Goal: Transaction & Acquisition: Purchase product/service

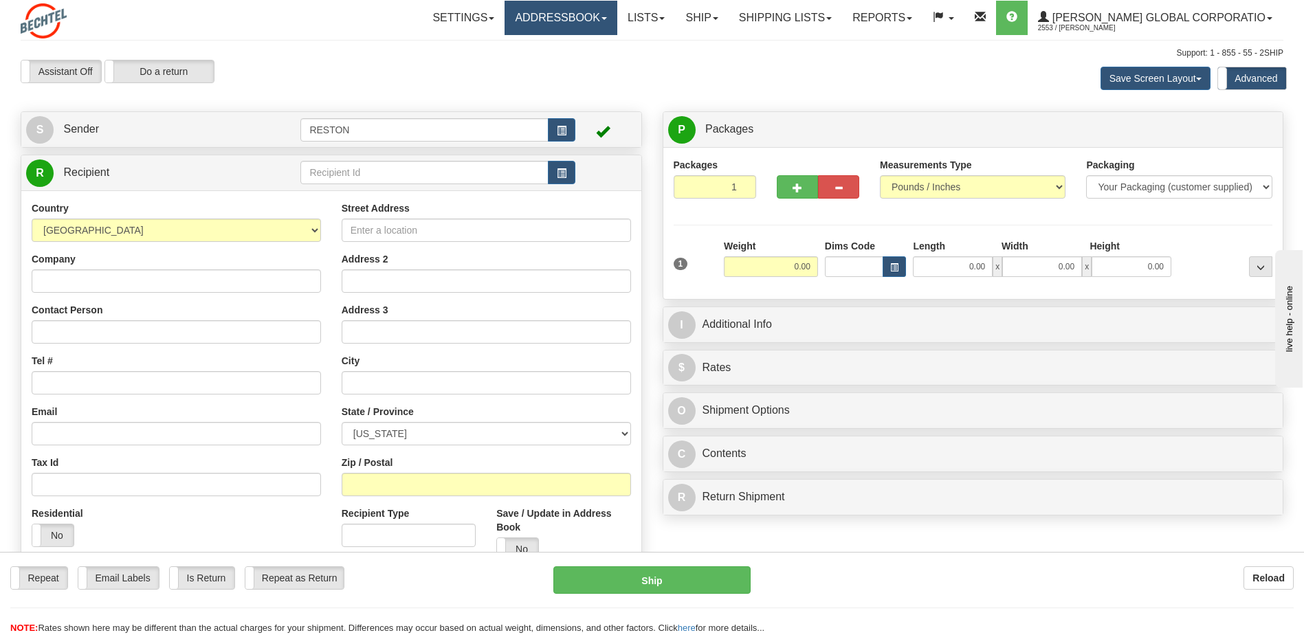
click at [617, 17] on link "Addressbook" at bounding box center [561, 18] width 113 height 34
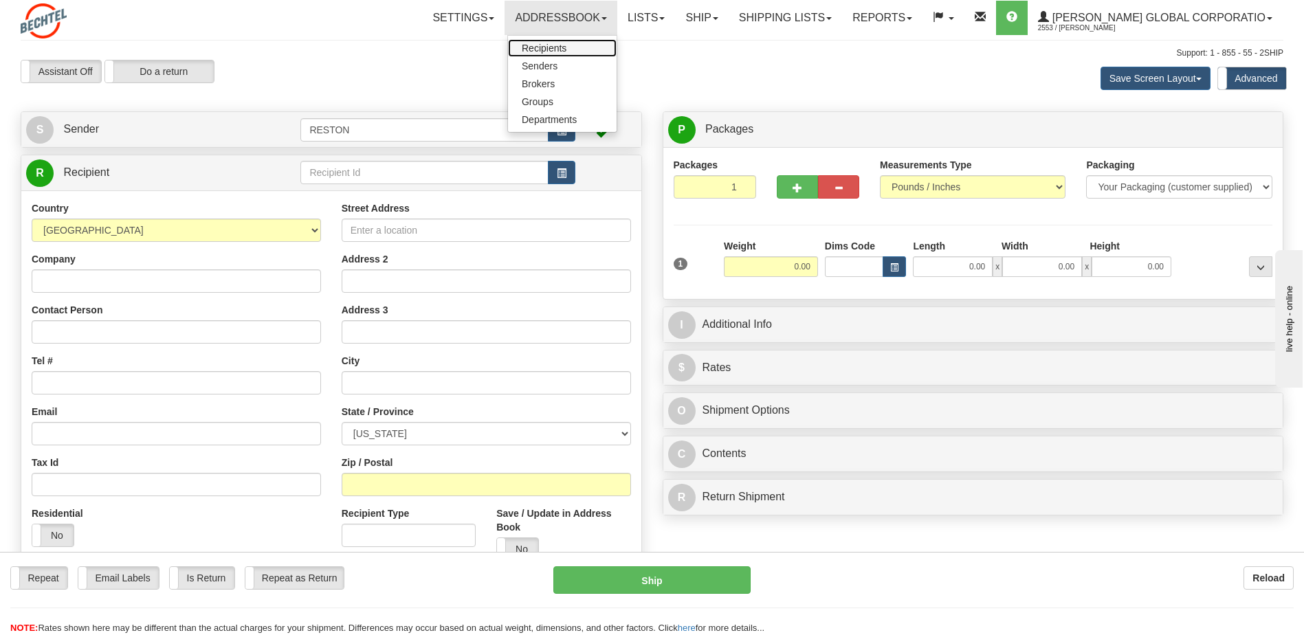
click at [566, 47] on span "Recipients" at bounding box center [544, 48] width 45 height 11
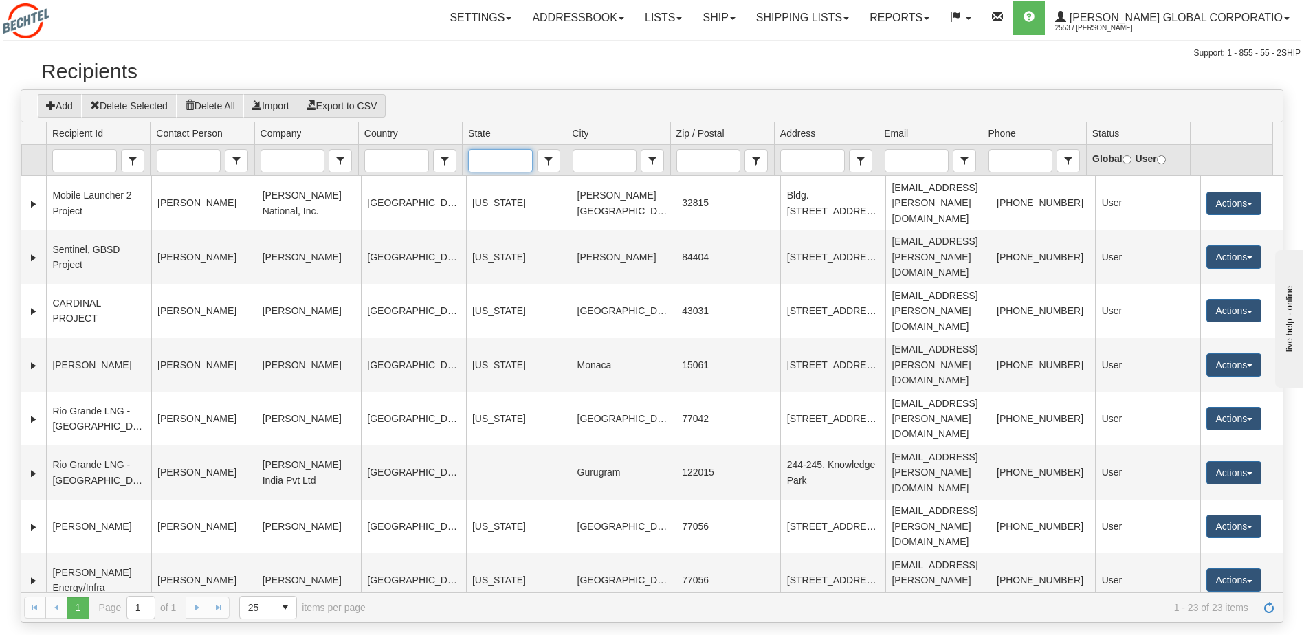
click at [502, 162] on input "State" at bounding box center [500, 161] width 63 height 22
click at [479, 180] on span "[US_STATE]" at bounding box center [501, 183] width 54 height 14
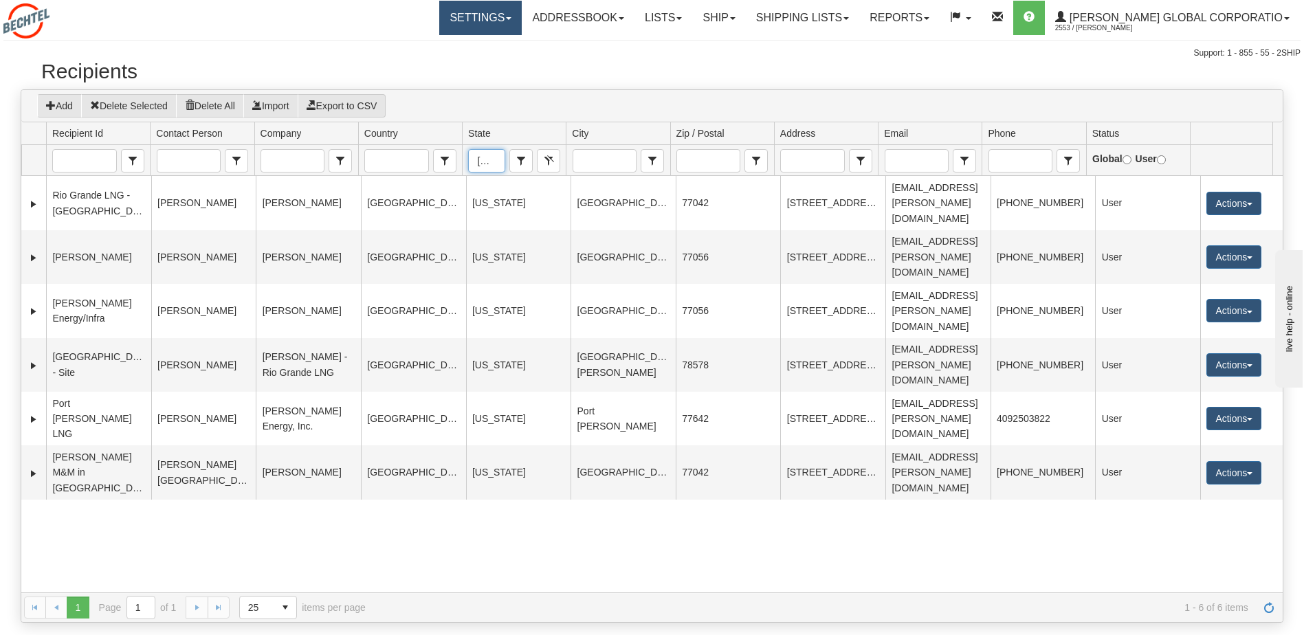
type input "[US_STATE]"
click at [511, 19] on span at bounding box center [508, 18] width 5 height 3
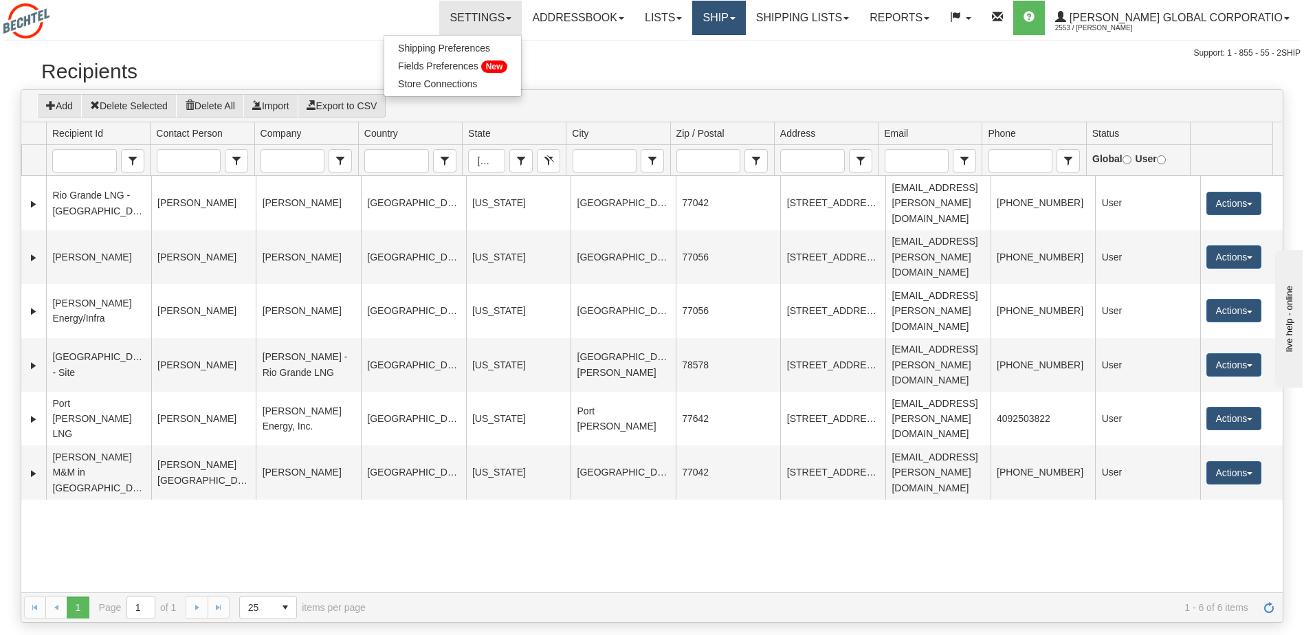
click at [745, 20] on link "Ship" at bounding box center [718, 18] width 53 height 34
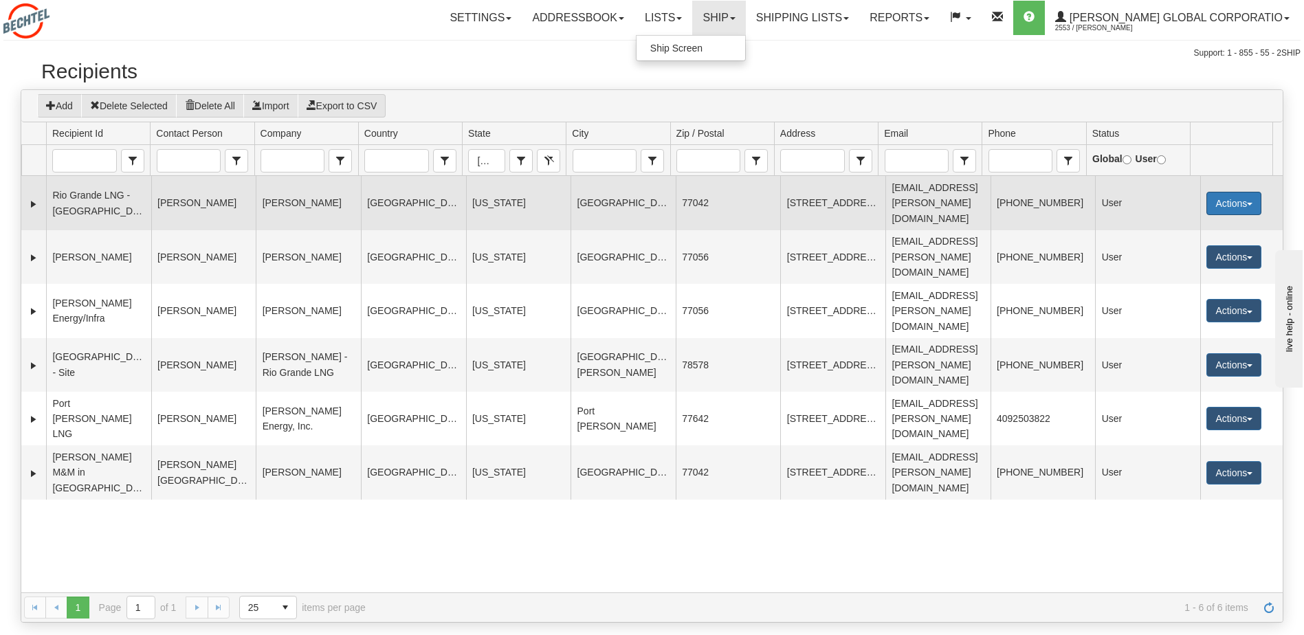
click at [1241, 192] on button "Actions" at bounding box center [1233, 203] width 55 height 23
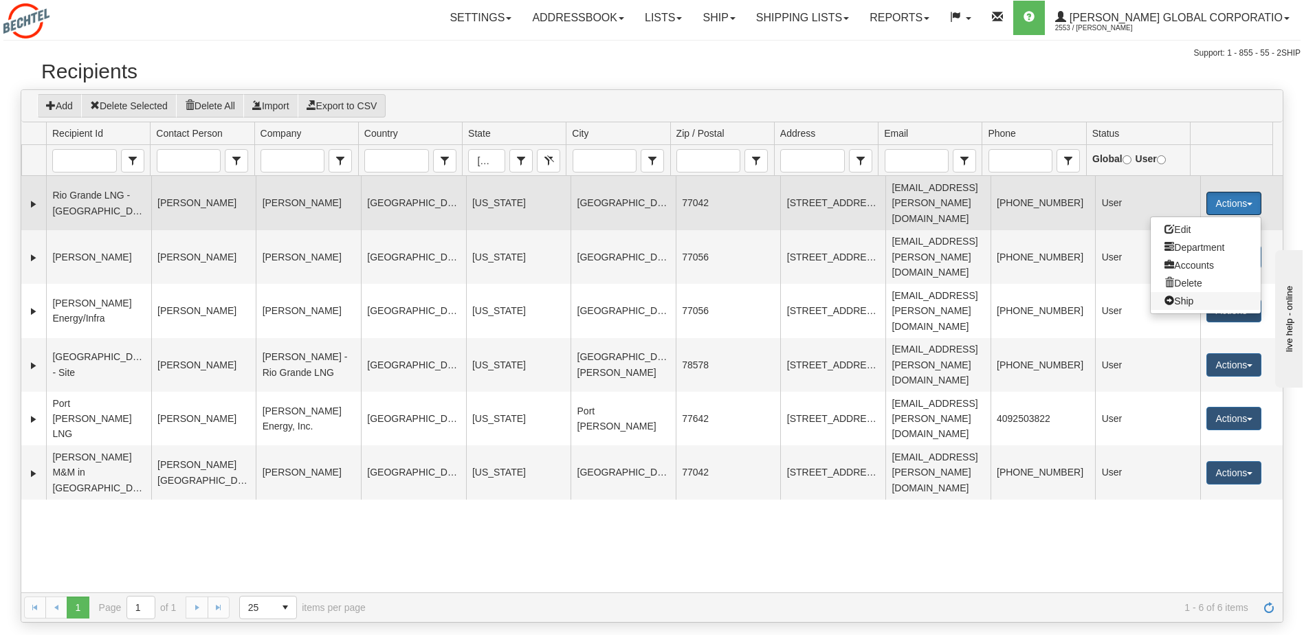
click at [1164, 296] on span at bounding box center [1169, 301] width 10 height 10
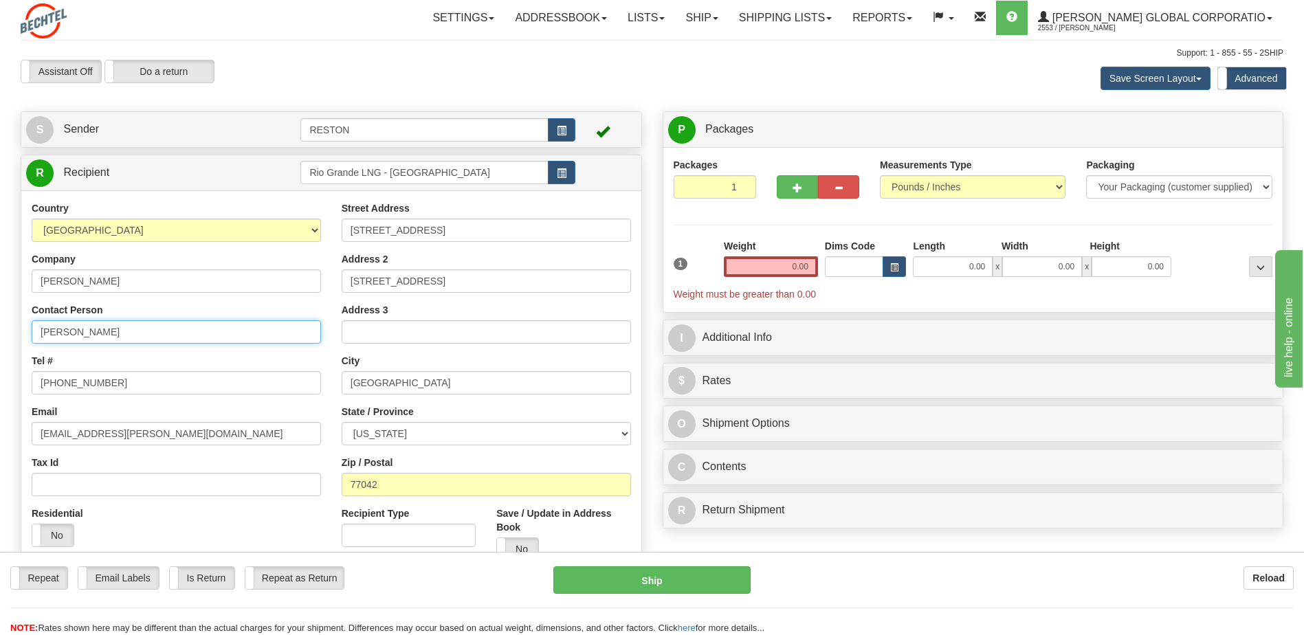
drag, startPoint x: 107, startPoint y: 333, endPoint x: -53, endPoint y: 335, distance: 159.5
click at [0, 335] on html "Training Course Close Toggle navigation Settings Shipping Preferences New Sende…" at bounding box center [652, 317] width 1304 height 635
type input "[PERSON_NAME]"
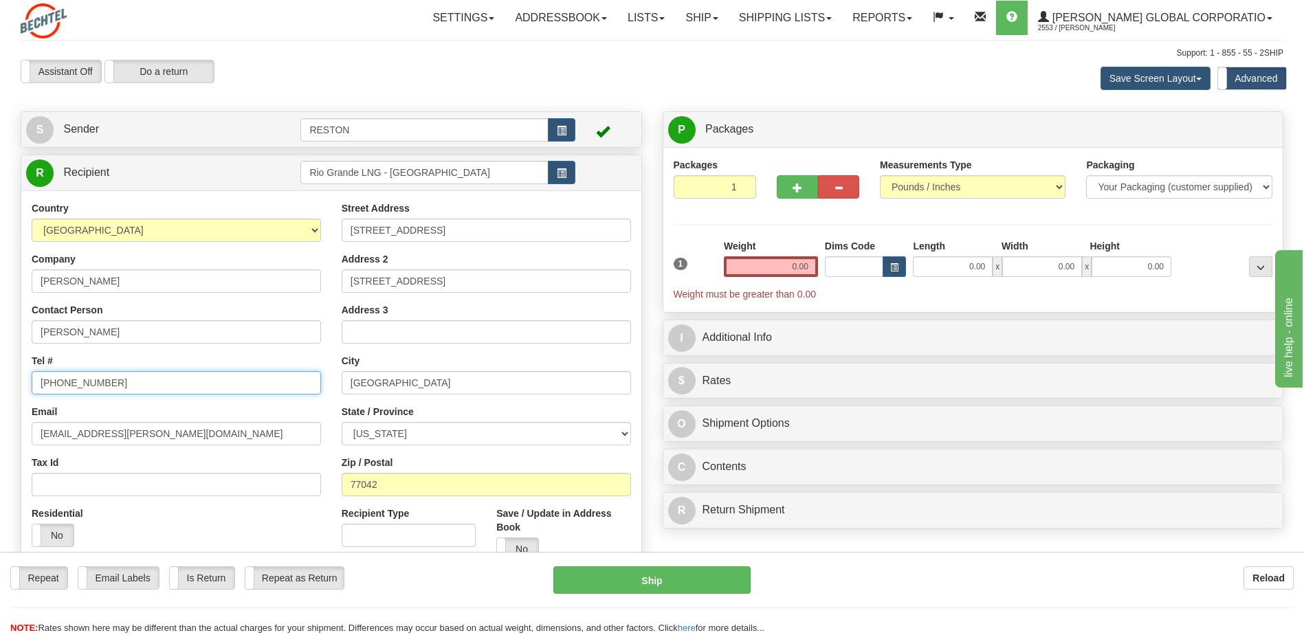
drag, startPoint x: 144, startPoint y: 382, endPoint x: 8, endPoint y: 384, distance: 136.1
click at [8, 384] on div "Toggle navigation Settings Shipping Preferences Fields Preferences New" at bounding box center [652, 372] width 1304 height 745
paste input "713235209"
click at [52, 381] on input "+17132352098" at bounding box center [176, 382] width 289 height 23
click at [69, 383] on input "+1 7132352098" at bounding box center [176, 382] width 289 height 23
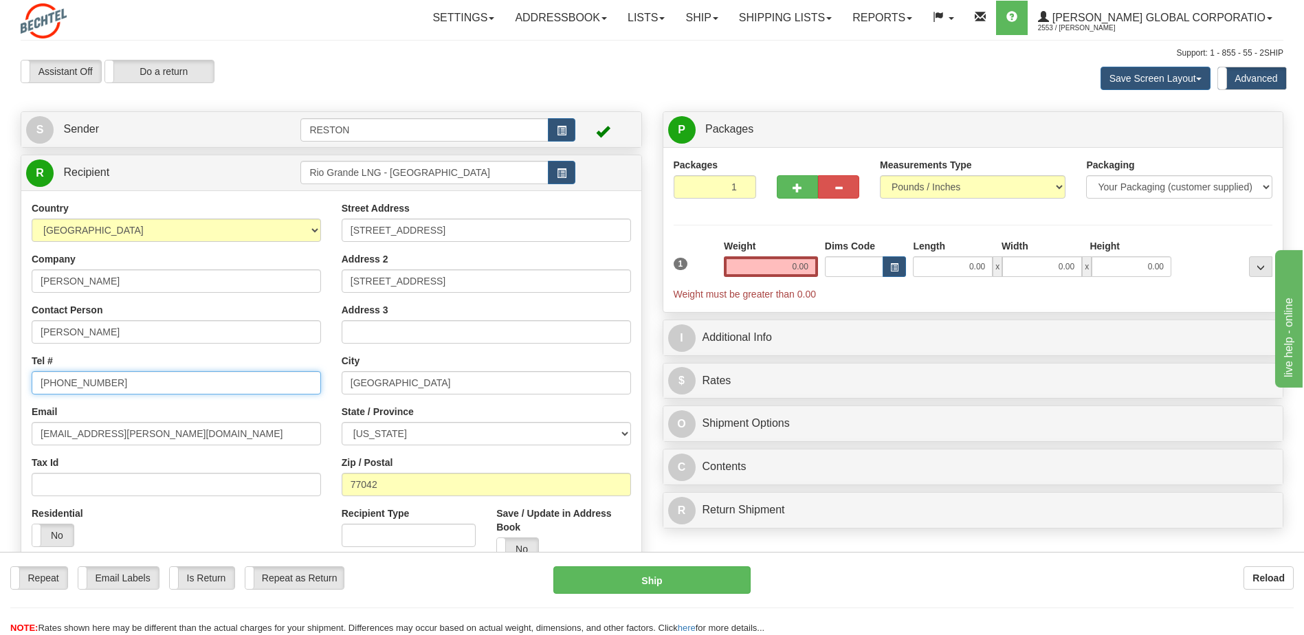
type input "+1 713-235-2098"
drag, startPoint x: 161, startPoint y: 435, endPoint x: -9, endPoint y: 435, distance: 169.8
click at [0, 435] on html "Training Course Close Toggle navigation Settings Shipping Preferences New Sende…" at bounding box center [652, 317] width 1304 height 635
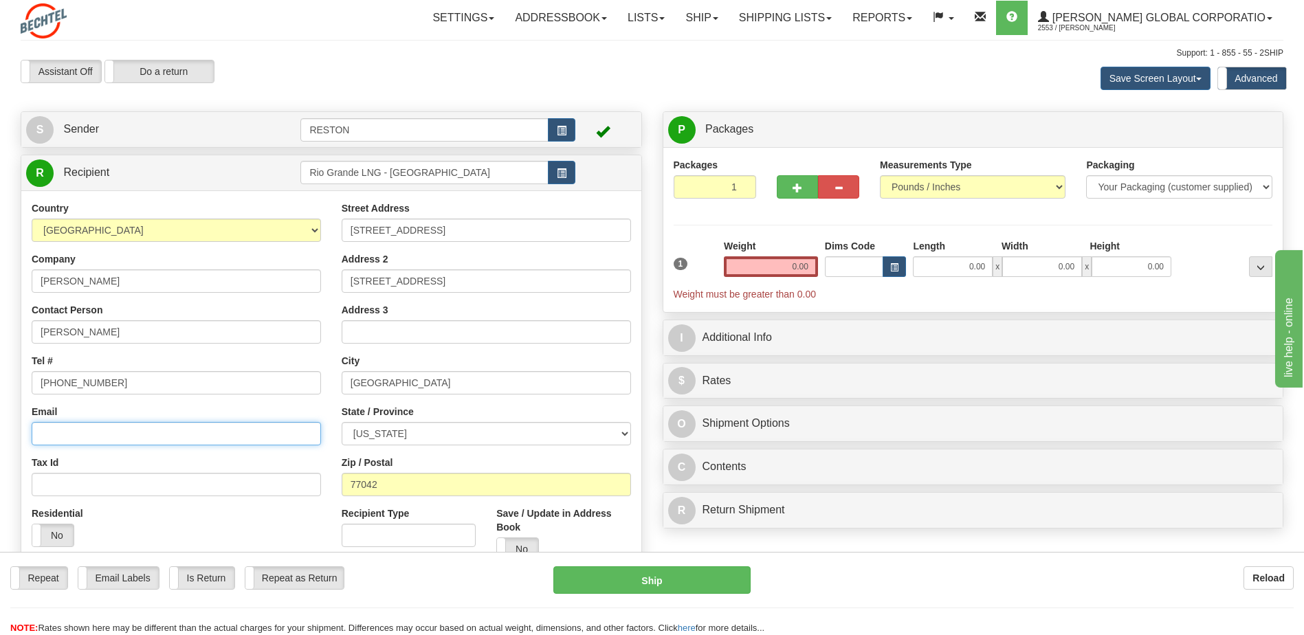
click at [123, 437] on input "Email" at bounding box center [176, 433] width 289 height 23
paste input "tvarghes@Bechtel.com"
type input "tvarghes@Bechtel.com"
click at [392, 280] on input "Building 4, Floor 5, 5E750" at bounding box center [486, 280] width 289 height 23
click at [426, 282] on input "Building 3, Floor 5, 5E750" at bounding box center [486, 280] width 289 height 23
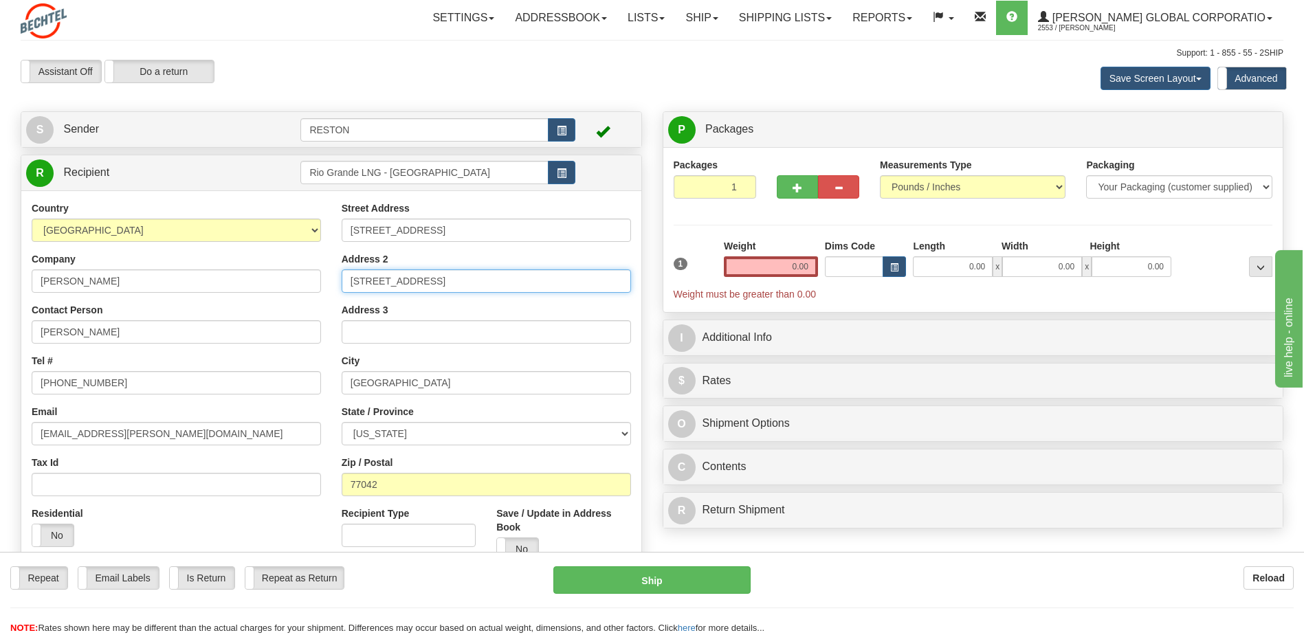
click at [446, 274] on input "Building 3, Floor 3, 5E750" at bounding box center [486, 280] width 289 height 23
paste input "3E596"
type input "Building 3, Floor 3, 3E596"
drag, startPoint x: 452, startPoint y: 174, endPoint x: 222, endPoint y: 177, distance: 230.3
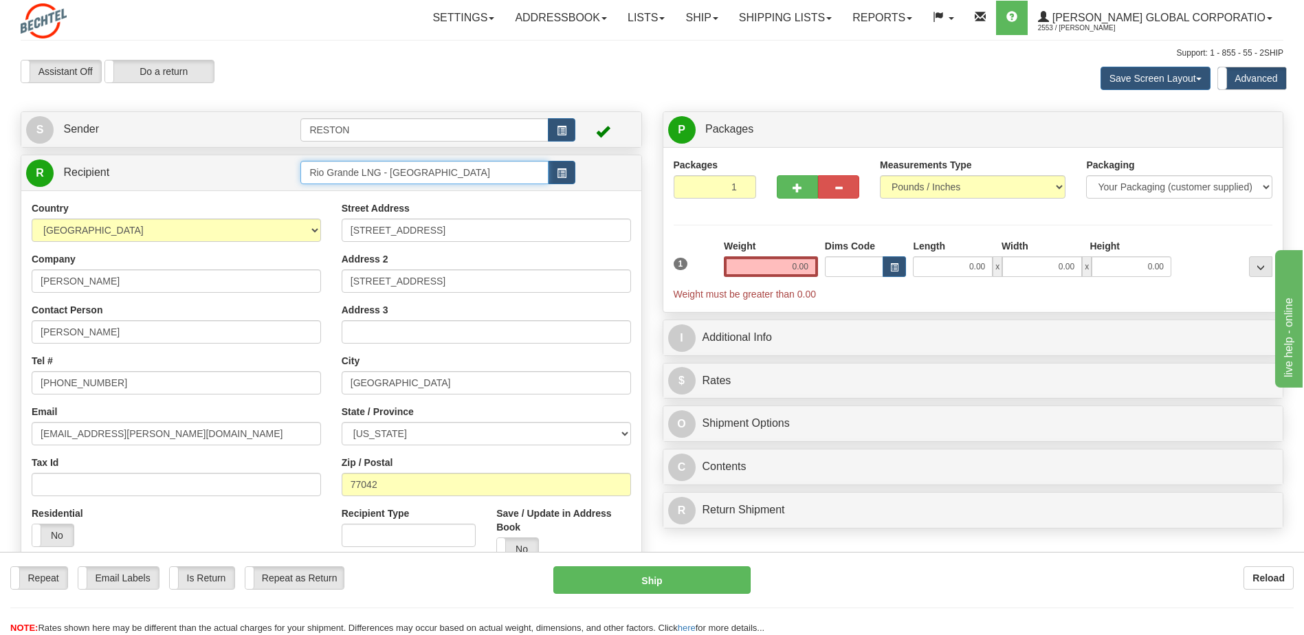
click at [222, 177] on tr "R Recipient Rio Grande LNG - Houston" at bounding box center [331, 173] width 610 height 28
type input "C"
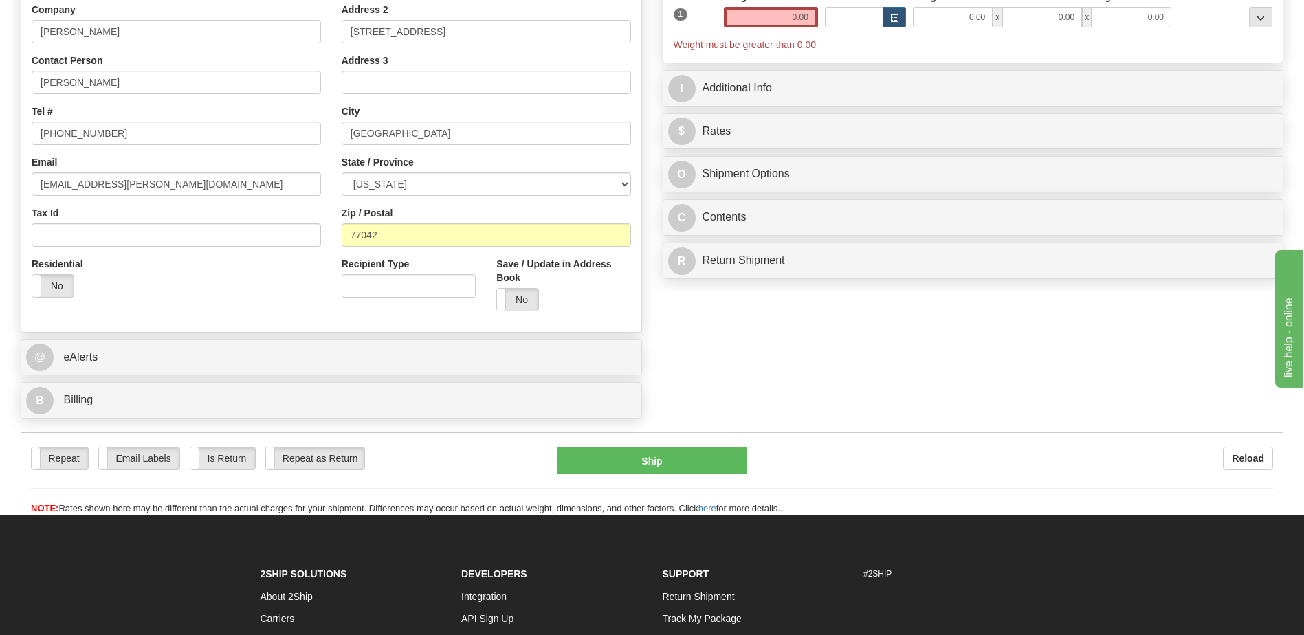
scroll to position [275, 0]
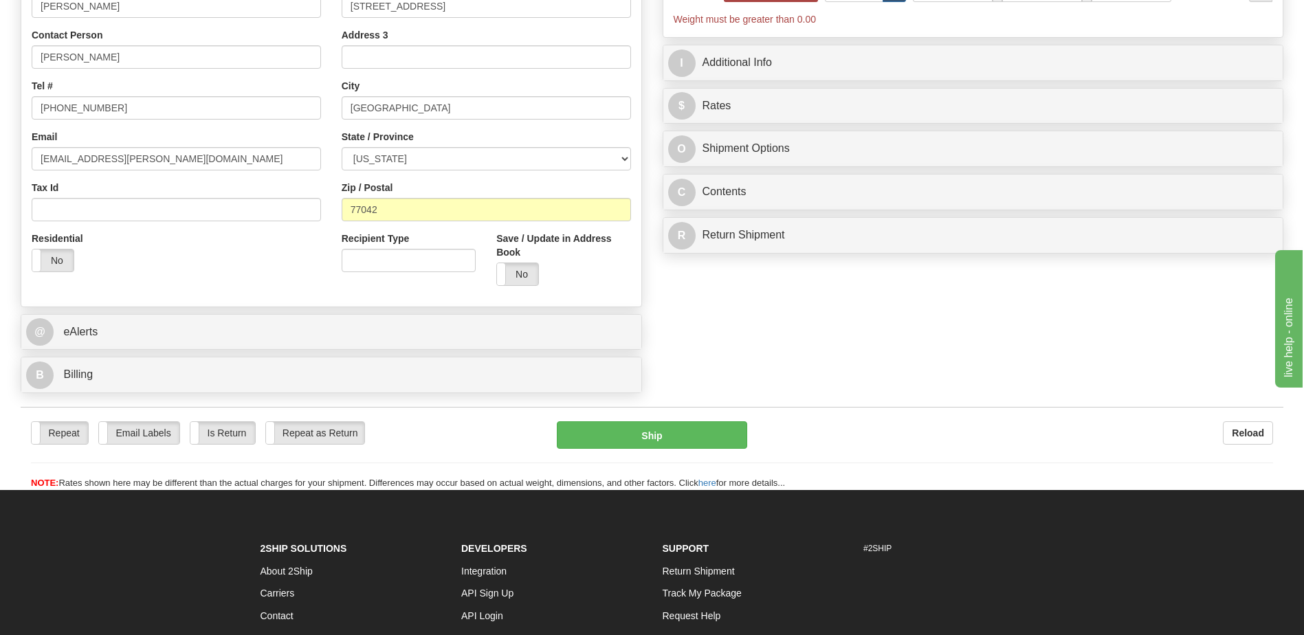
type input "Energy Quality Function"
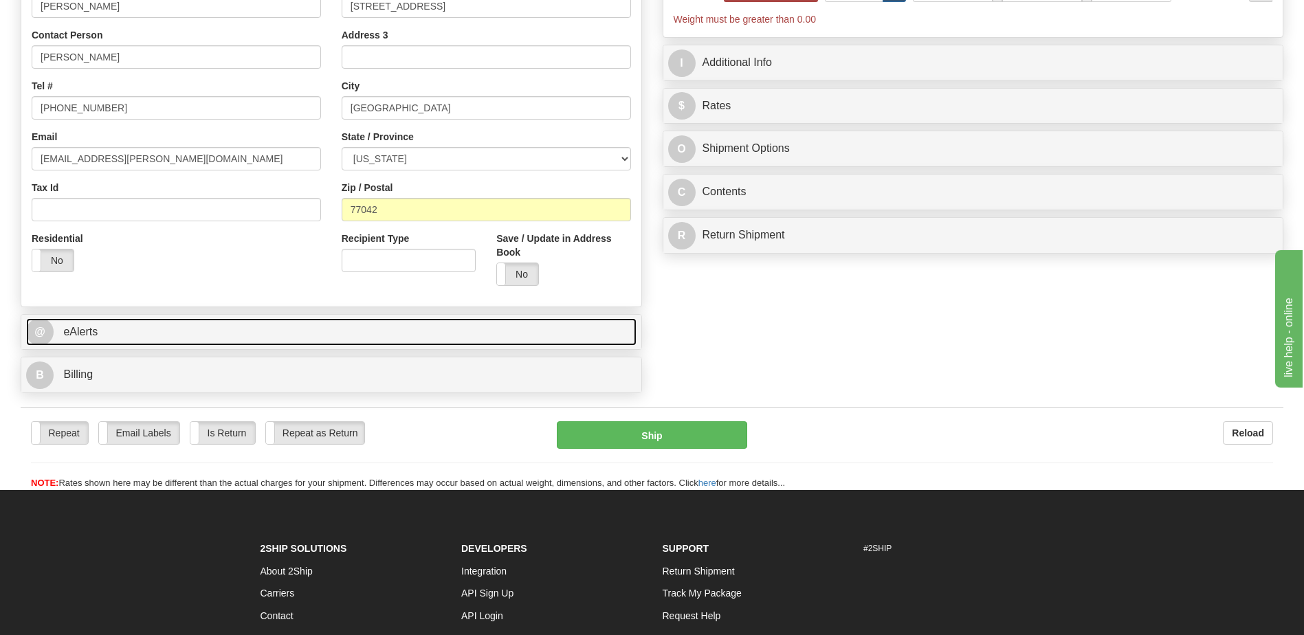
click at [400, 336] on link "@ eAlerts" at bounding box center [331, 332] width 610 height 28
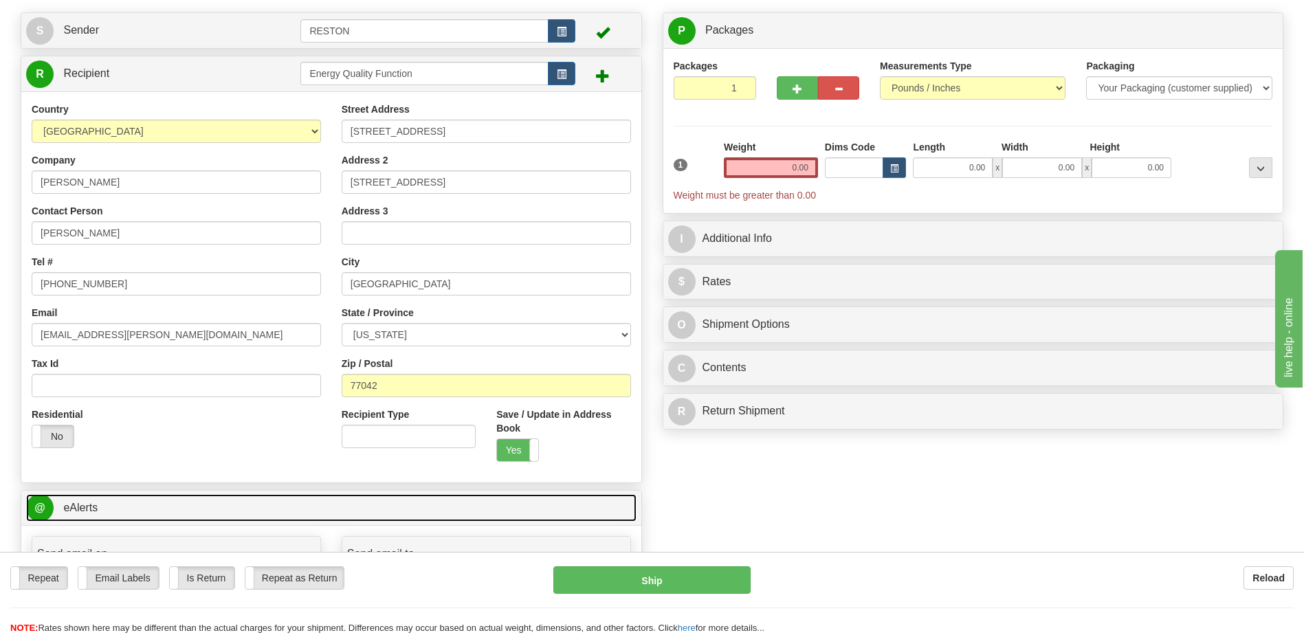
scroll to position [0, 0]
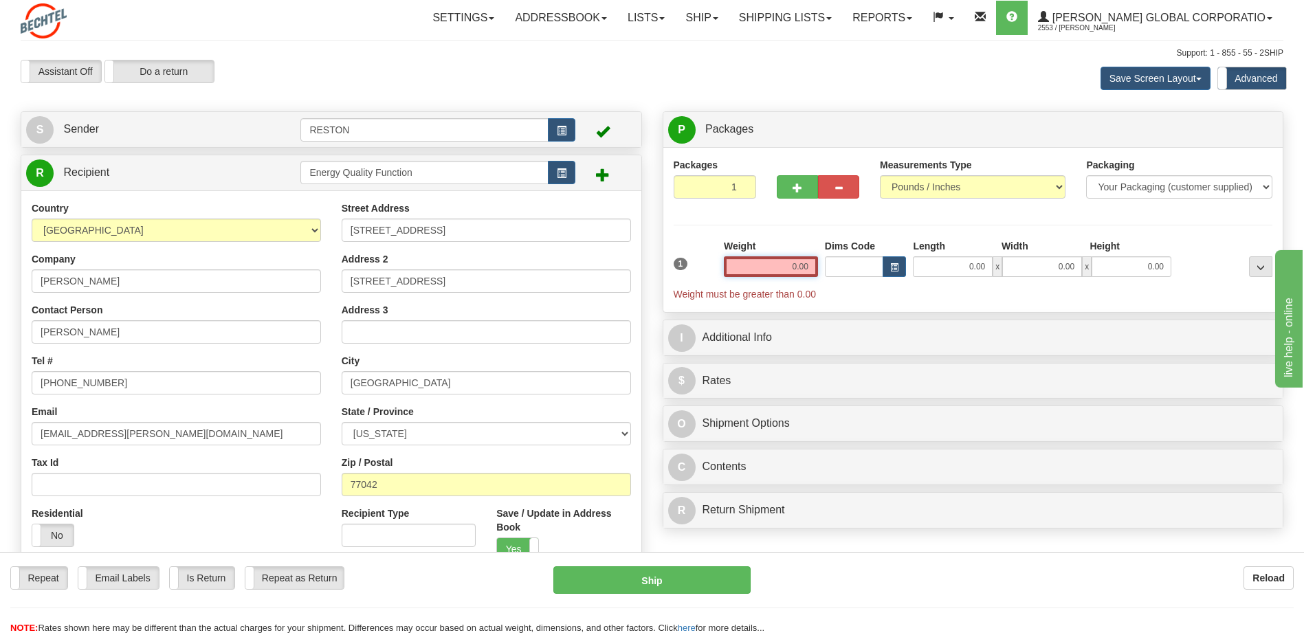
click at [759, 268] on input "0.00" at bounding box center [771, 266] width 94 height 21
type input "0.00"
click at [797, 267] on input "0.00" at bounding box center [771, 266] width 94 height 21
click at [797, 267] on input "text" at bounding box center [771, 266] width 94 height 21
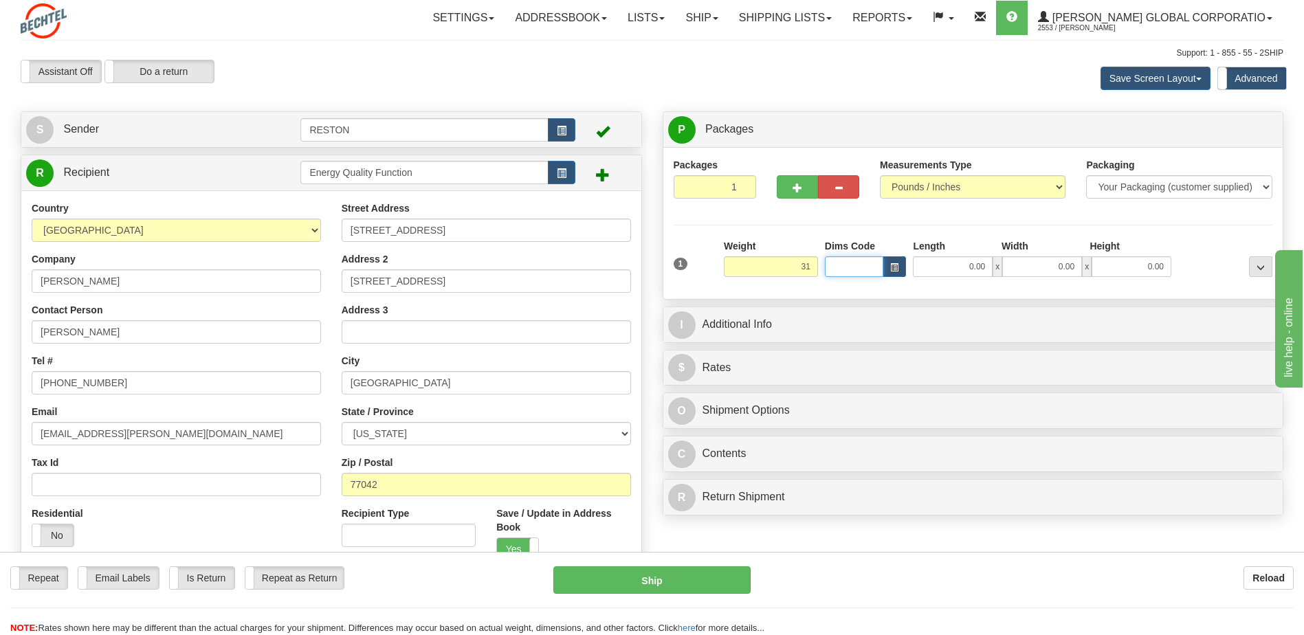
type input "31.00"
click at [843, 269] on input "Dims Code" at bounding box center [854, 266] width 59 height 21
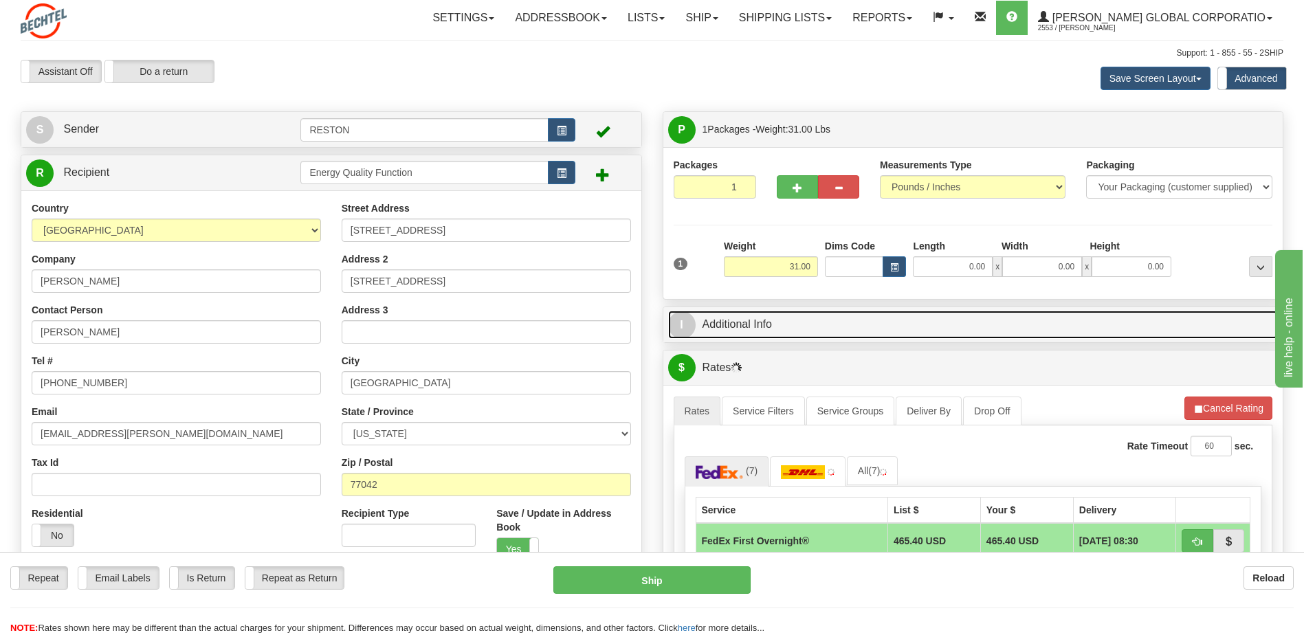
click at [840, 314] on link "I Additional Info" at bounding box center [973, 325] width 610 height 28
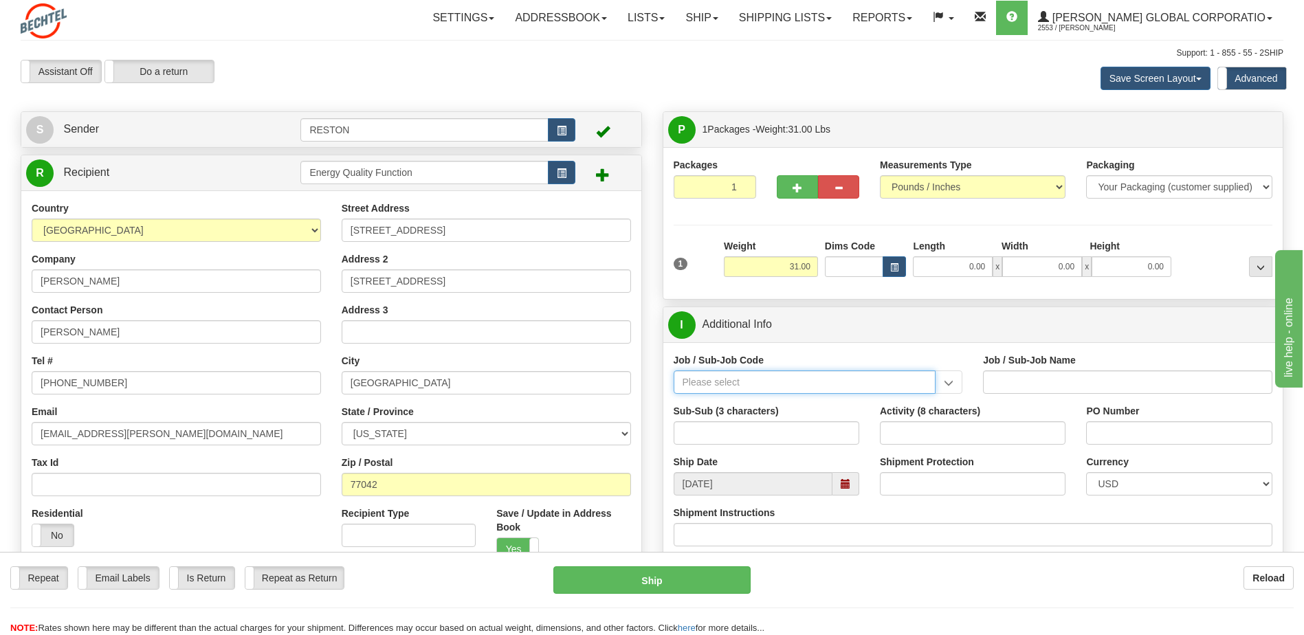
click at [801, 386] on input "Job / Sub-Job Code" at bounding box center [805, 381] width 263 height 23
type input "50916-000"
click at [711, 402] on div "50916-000" at bounding box center [801, 403] width 249 height 15
type input "QUALITY ASSURANCE & SIX SIGMA - HOEU QUALITY ASSUR"
type input "50916-000"
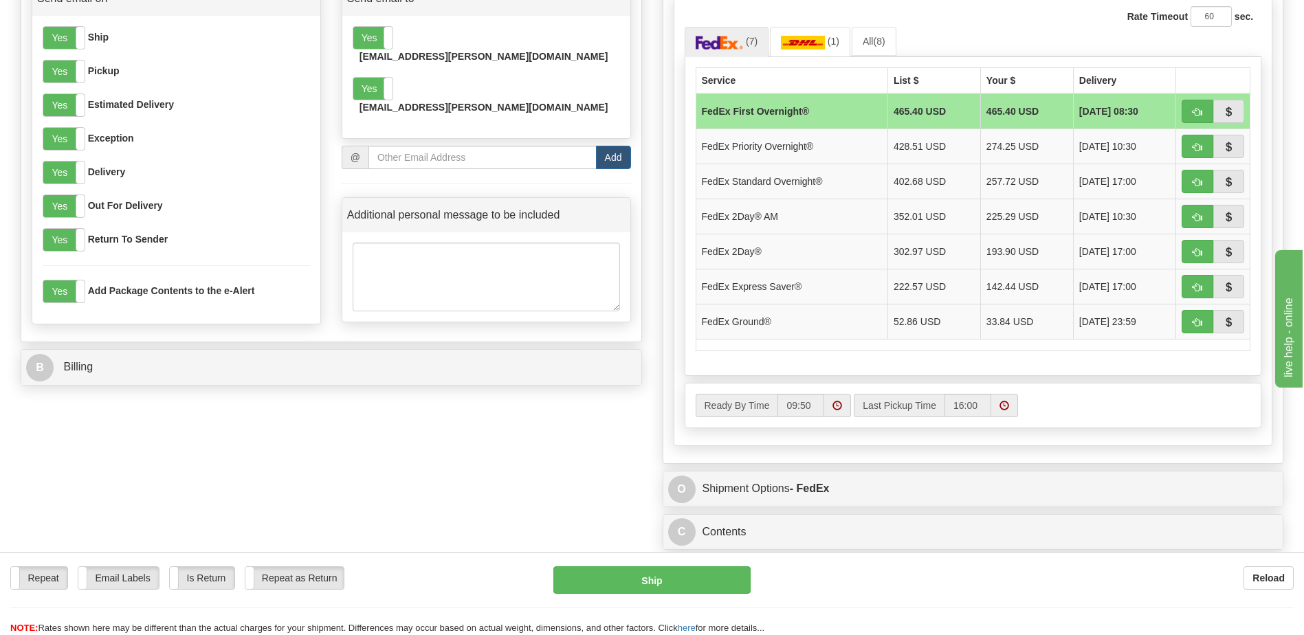
scroll to position [687, 0]
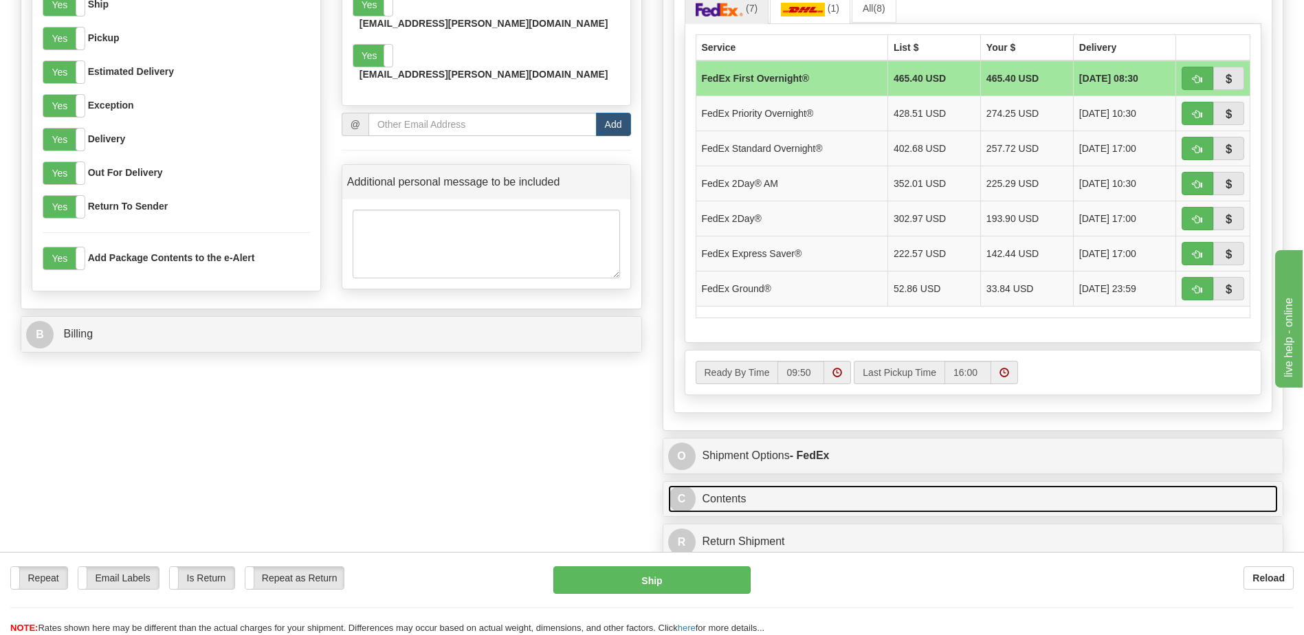
click at [905, 489] on link "C Contents" at bounding box center [973, 499] width 610 height 28
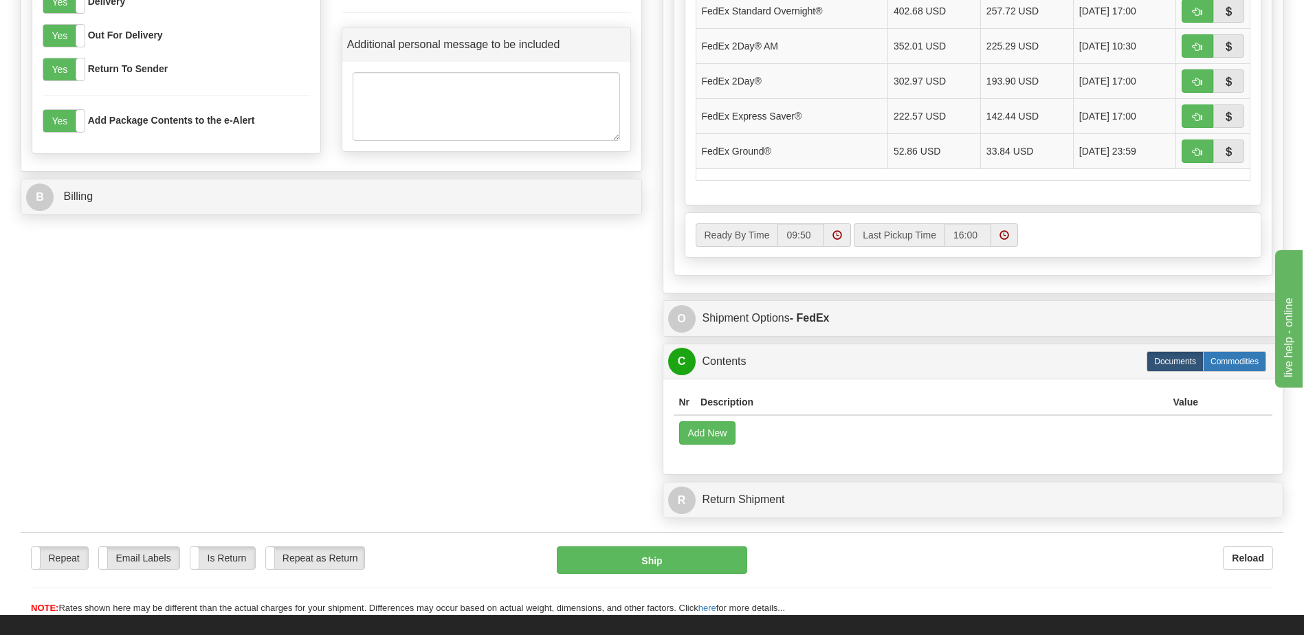
click at [1232, 358] on label "Commodities" at bounding box center [1234, 361] width 63 height 21
radio input "true"
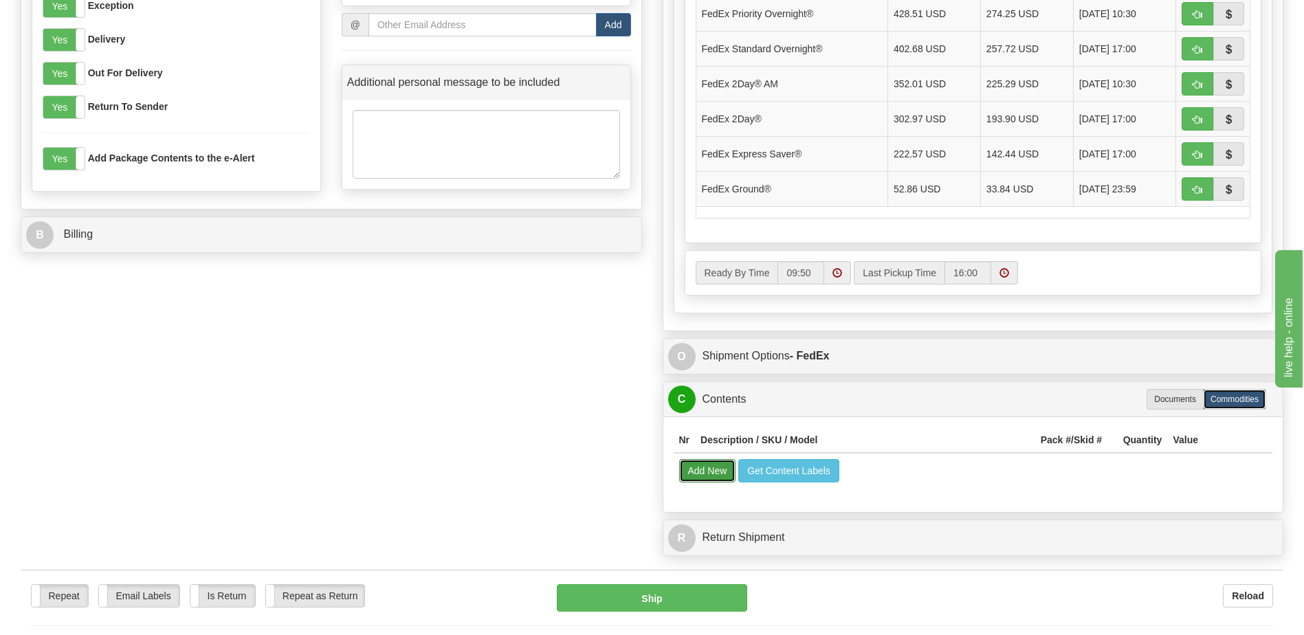
click at [693, 471] on button "Add New" at bounding box center [707, 470] width 57 height 23
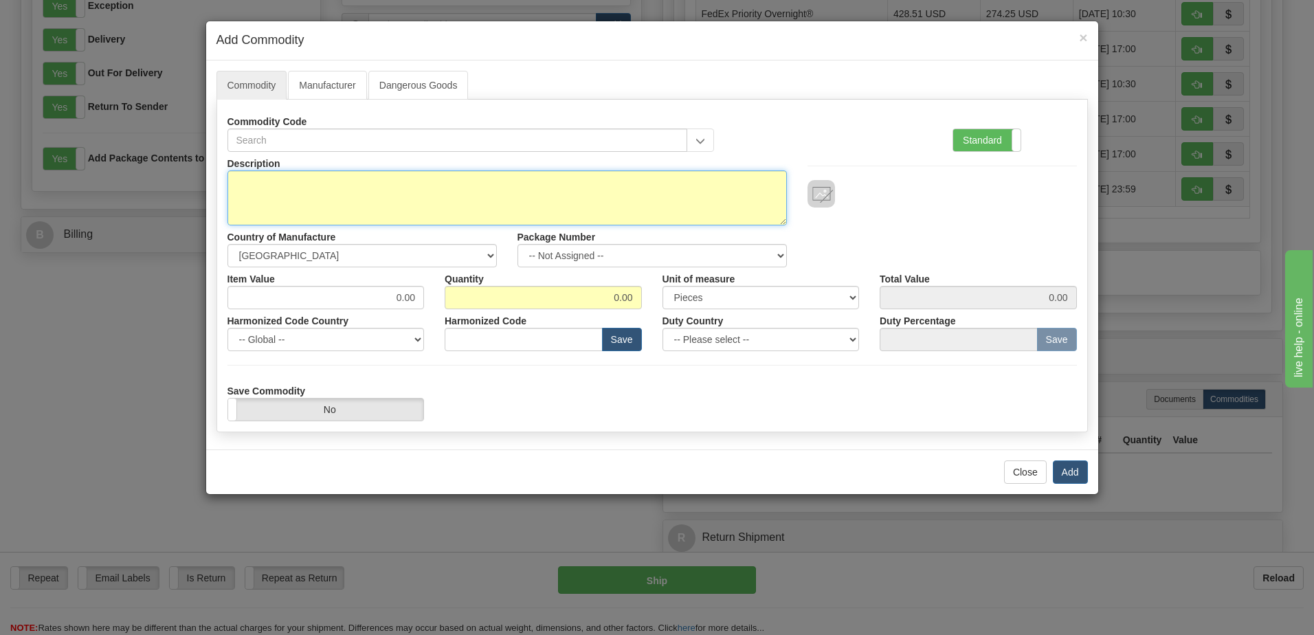
click at [269, 187] on textarea "Description" at bounding box center [507, 197] width 559 height 55
type textarea "Ninety-nine (99) Quality coins with display cases"
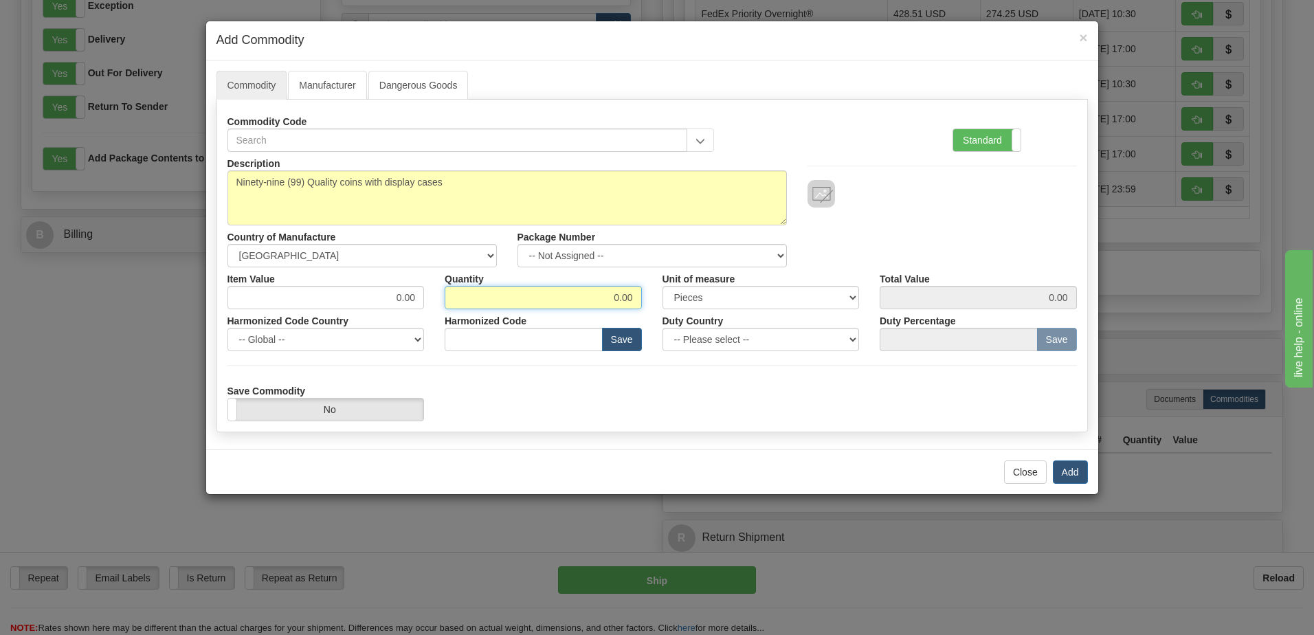
click at [557, 296] on input "0.00" at bounding box center [543, 297] width 197 height 23
type input "99"
click at [350, 283] on div "Item Value 0.00" at bounding box center [326, 288] width 218 height 42
click at [350, 294] on input "0.00" at bounding box center [326, 297] width 197 height 23
click at [366, 302] on input "0.00" at bounding box center [326, 297] width 197 height 23
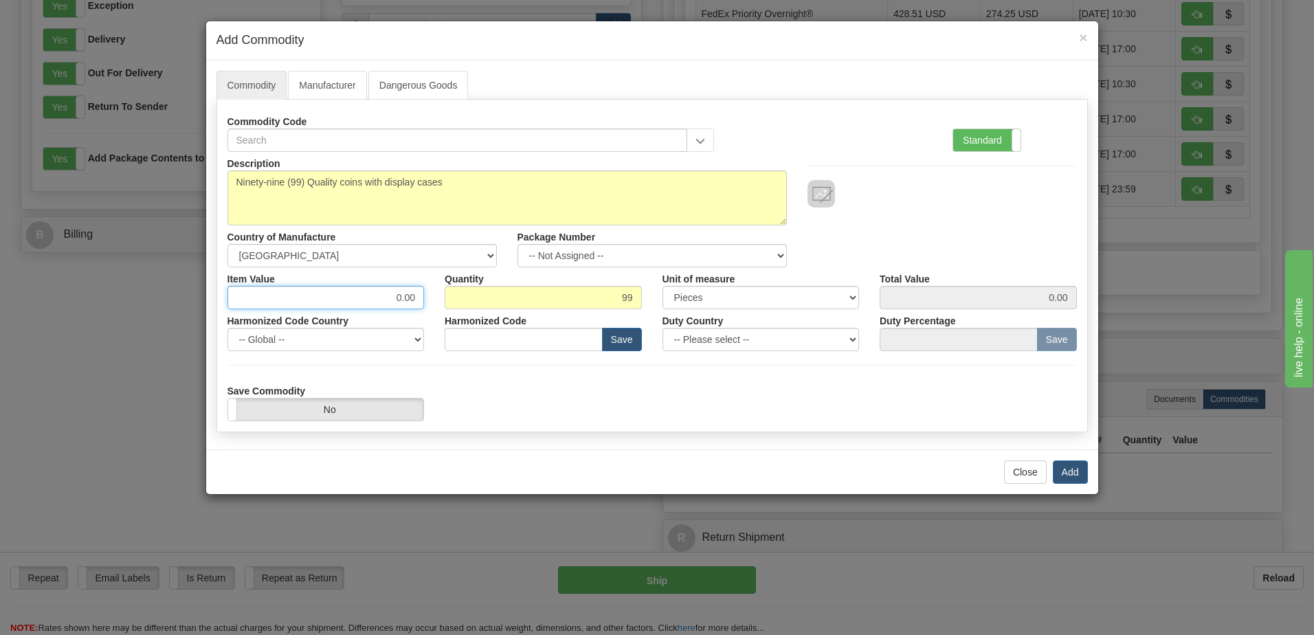
click at [366, 302] on input "0.00" at bounding box center [326, 297] width 197 height 23
type input "15"
type input "1485.00"
click at [1072, 475] on button "Add" at bounding box center [1070, 472] width 35 height 23
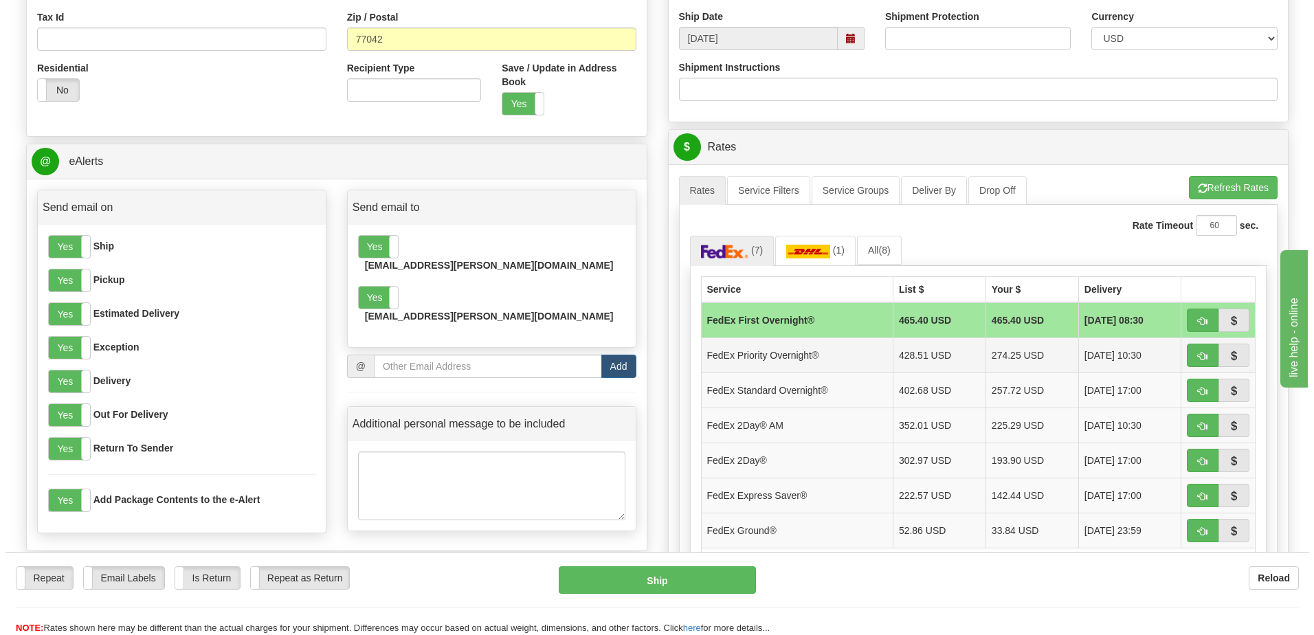
scroll to position [512, 0]
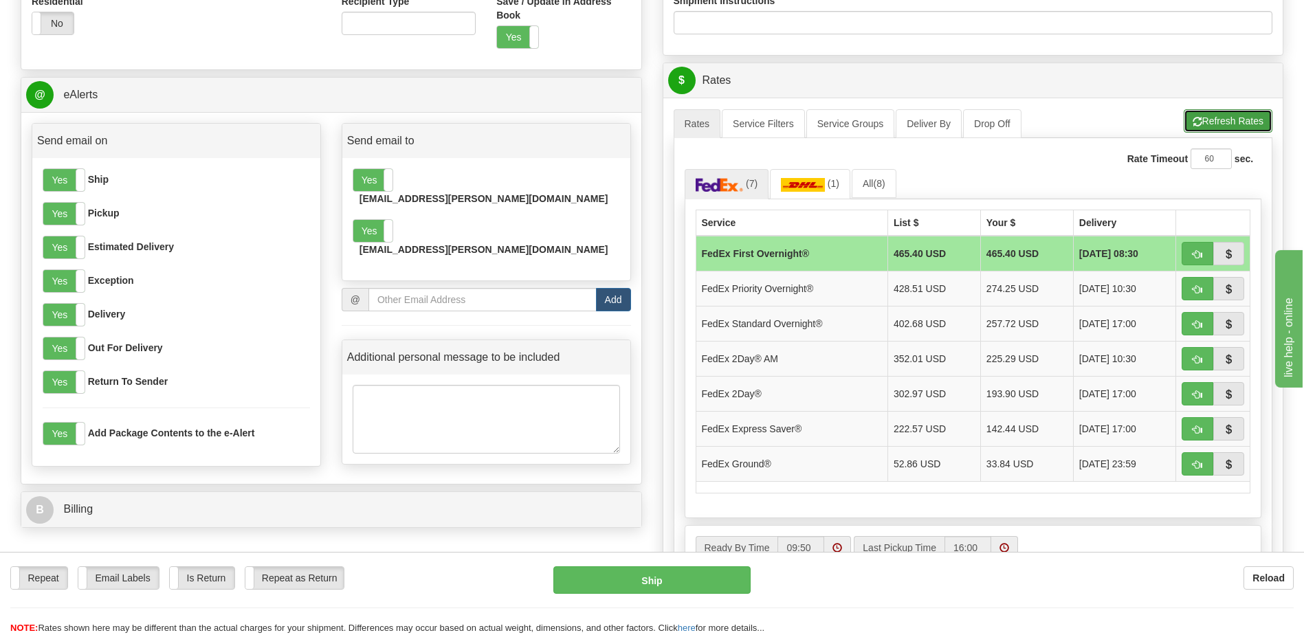
click at [1213, 120] on button "Refresh Rates" at bounding box center [1228, 120] width 89 height 23
click at [872, 184] on span "(7)" at bounding box center [874, 183] width 12 height 11
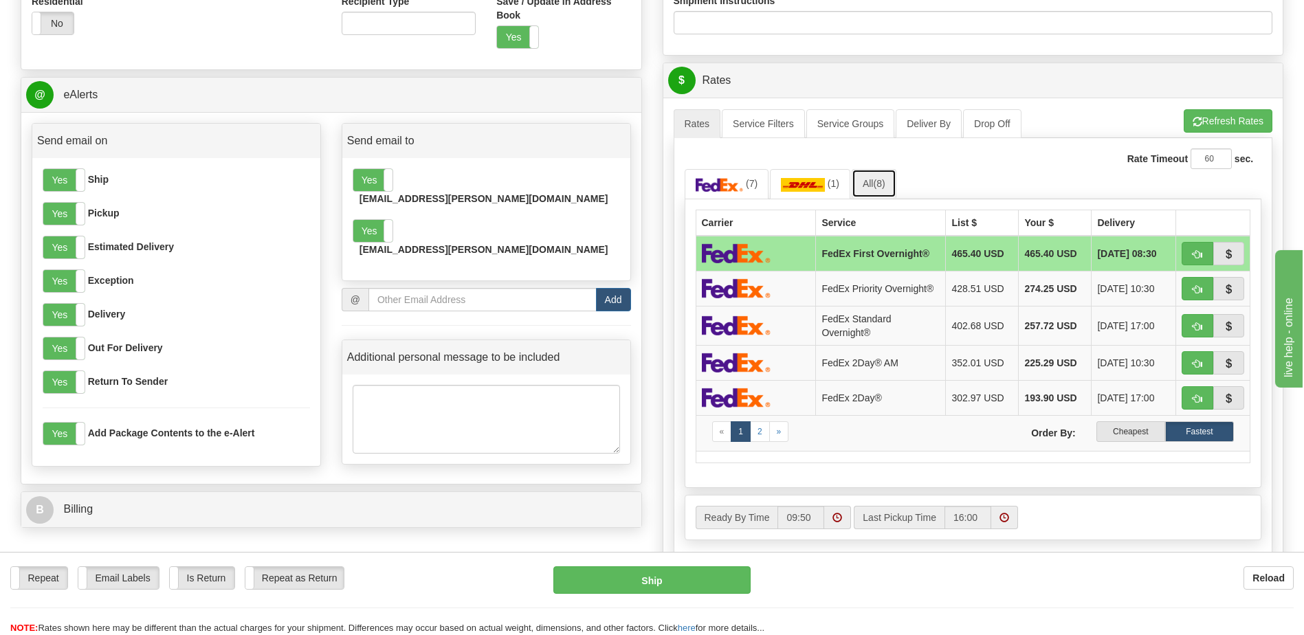
click at [885, 186] on span "(8)" at bounding box center [879, 183] width 12 height 11
click at [874, 180] on link "All (8)" at bounding box center [874, 183] width 45 height 29
click at [819, 180] on img at bounding box center [803, 185] width 44 height 14
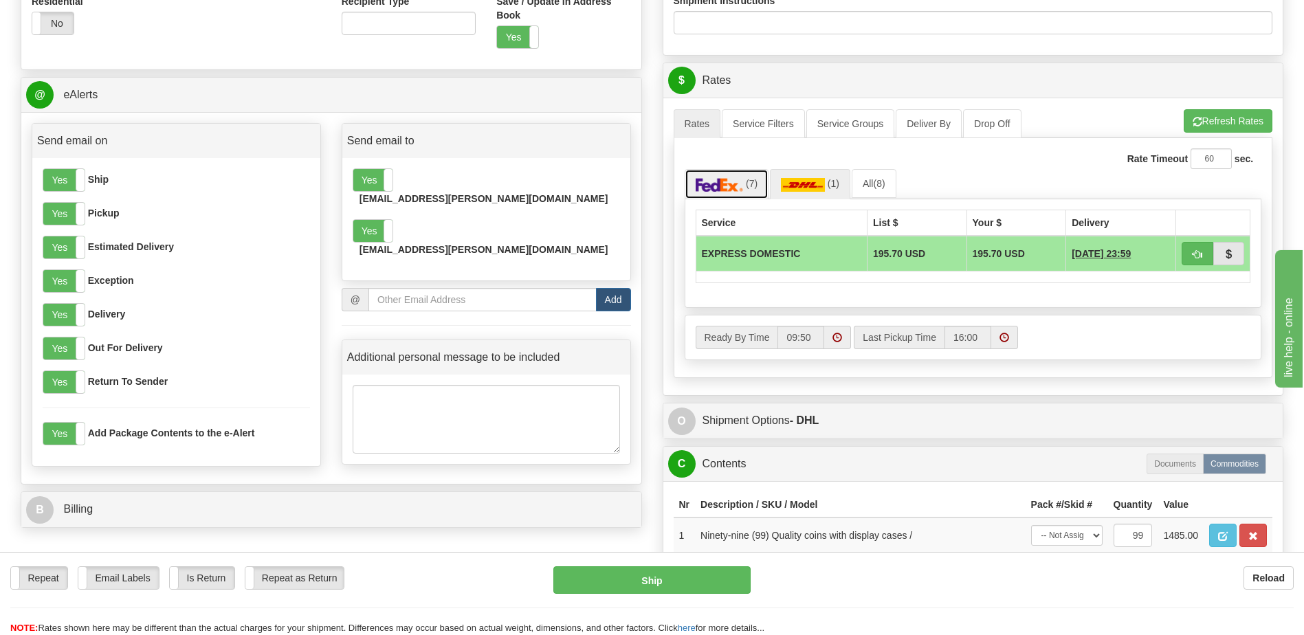
click at [720, 183] on img at bounding box center [720, 185] width 48 height 14
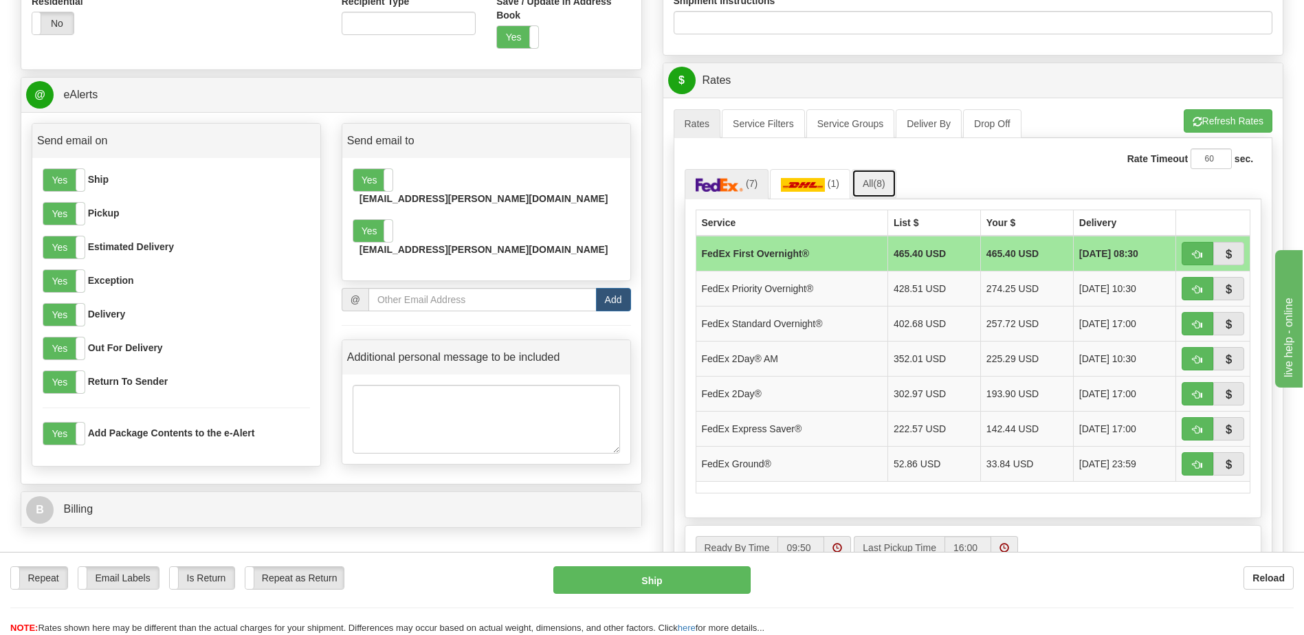
click at [877, 185] on span "(8)" at bounding box center [879, 183] width 12 height 11
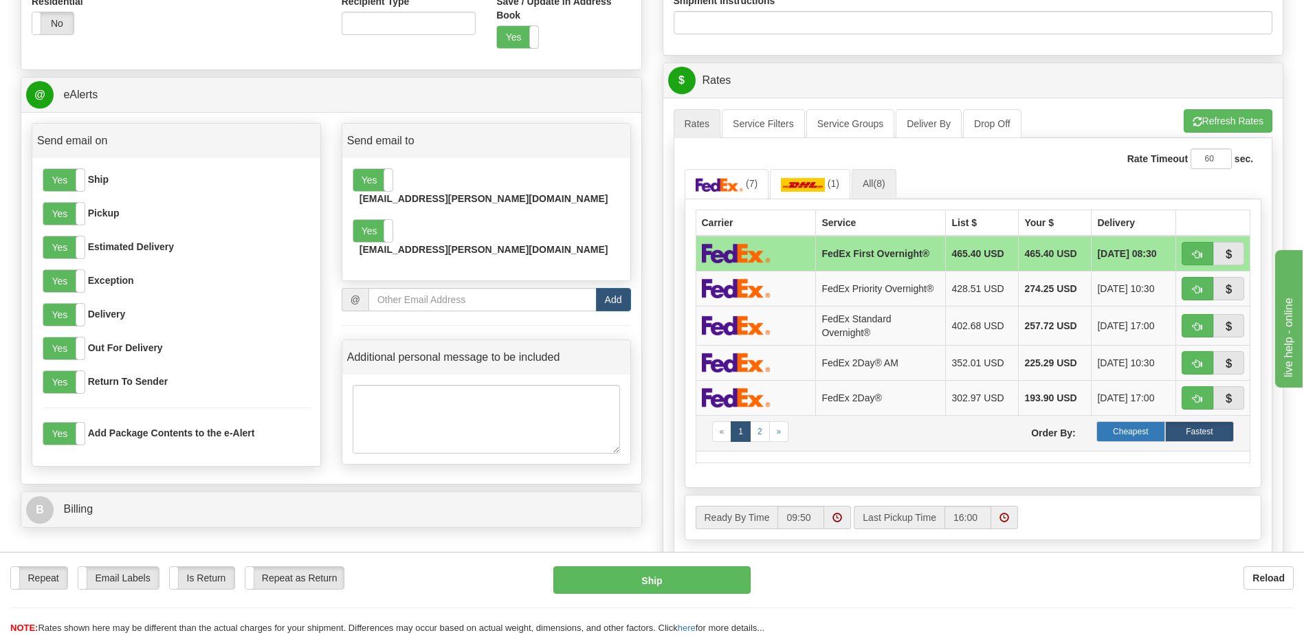
click at [1137, 436] on label "Cheapest" at bounding box center [1130, 431] width 69 height 21
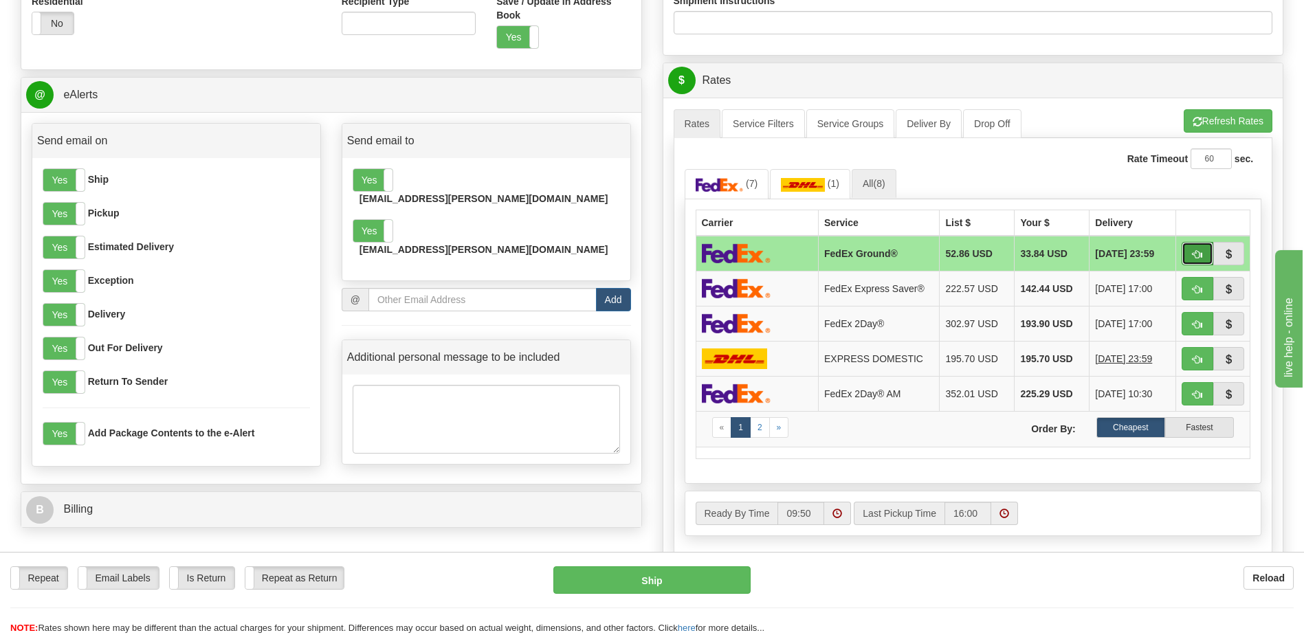
click at [1197, 255] on span "button" at bounding box center [1198, 254] width 10 height 9
type input "92"
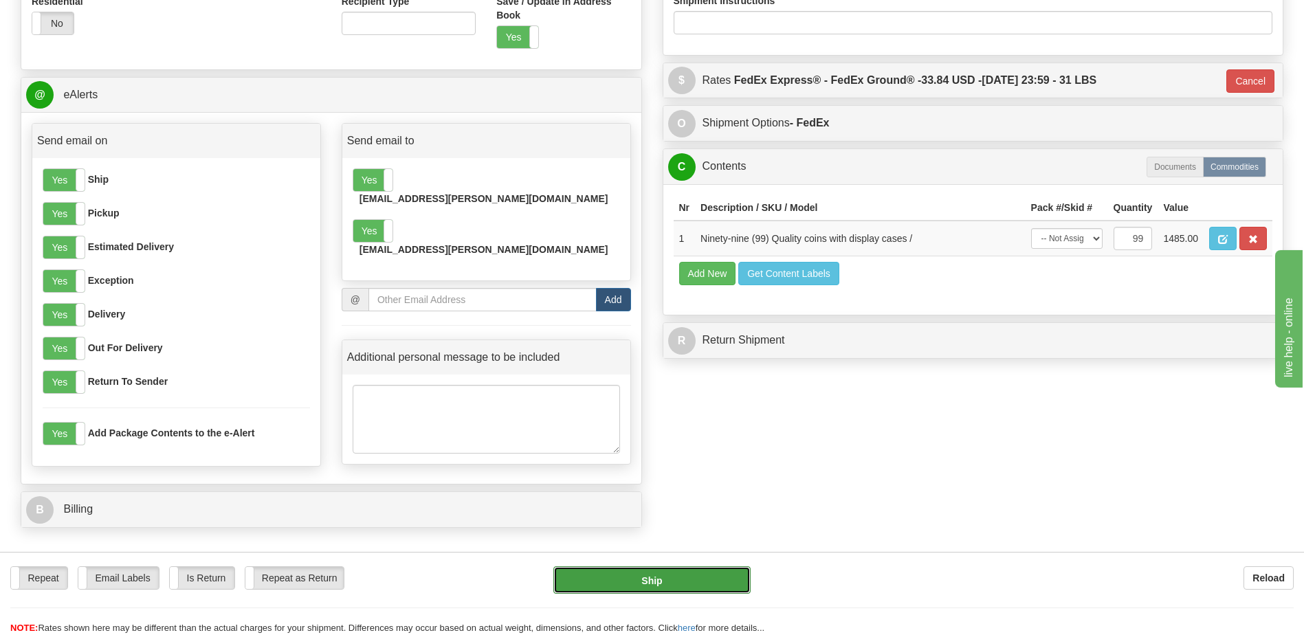
click at [653, 579] on button "Ship" at bounding box center [651, 579] width 197 height 27
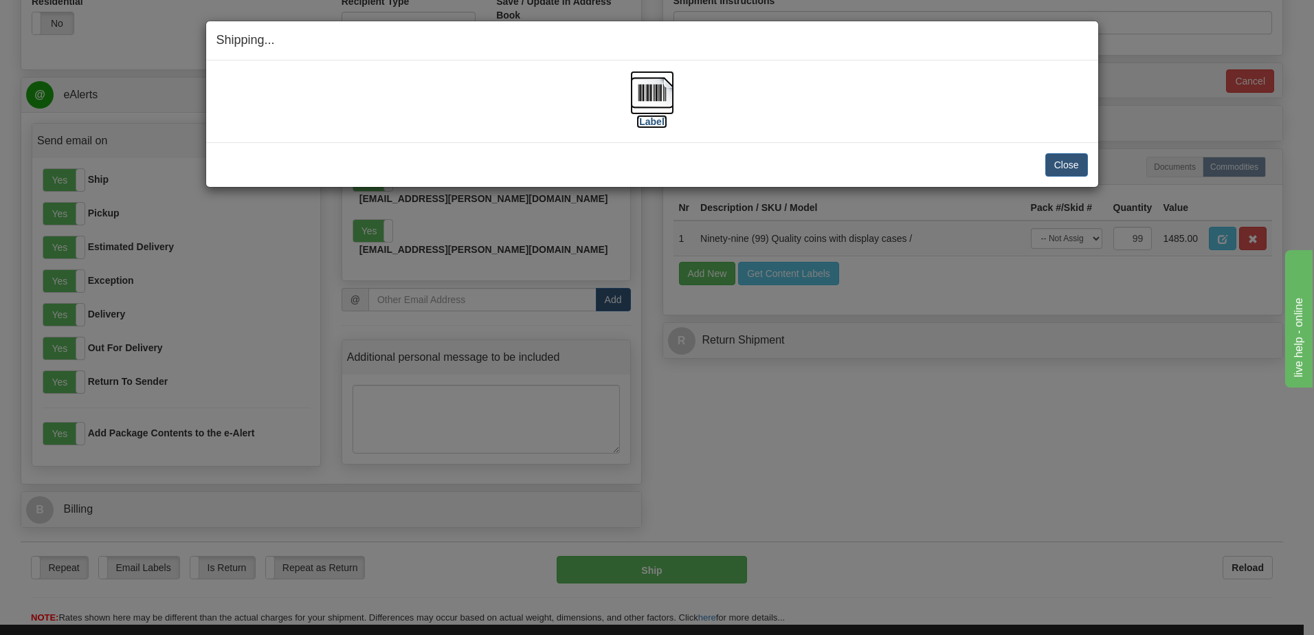
click at [655, 120] on label "[Label]" at bounding box center [652, 122] width 32 height 14
click at [1057, 166] on button "Close" at bounding box center [1066, 164] width 43 height 23
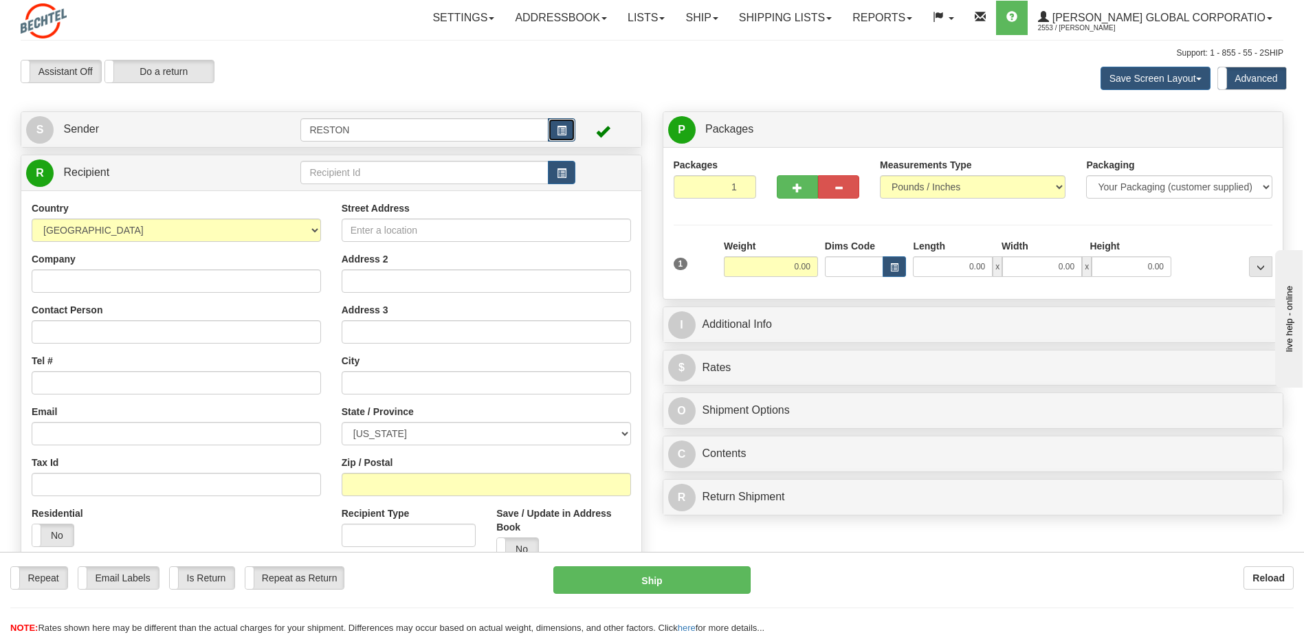
click at [559, 133] on span "button" at bounding box center [562, 130] width 10 height 9
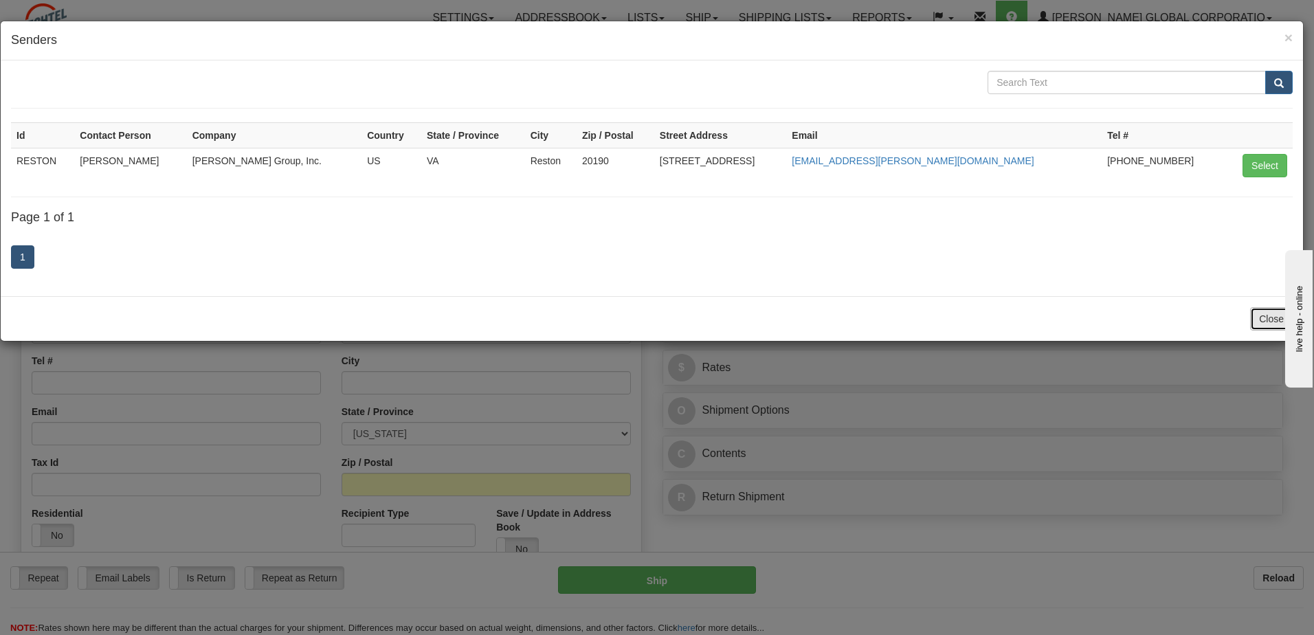
click at [1267, 317] on button "Close" at bounding box center [1271, 318] width 43 height 23
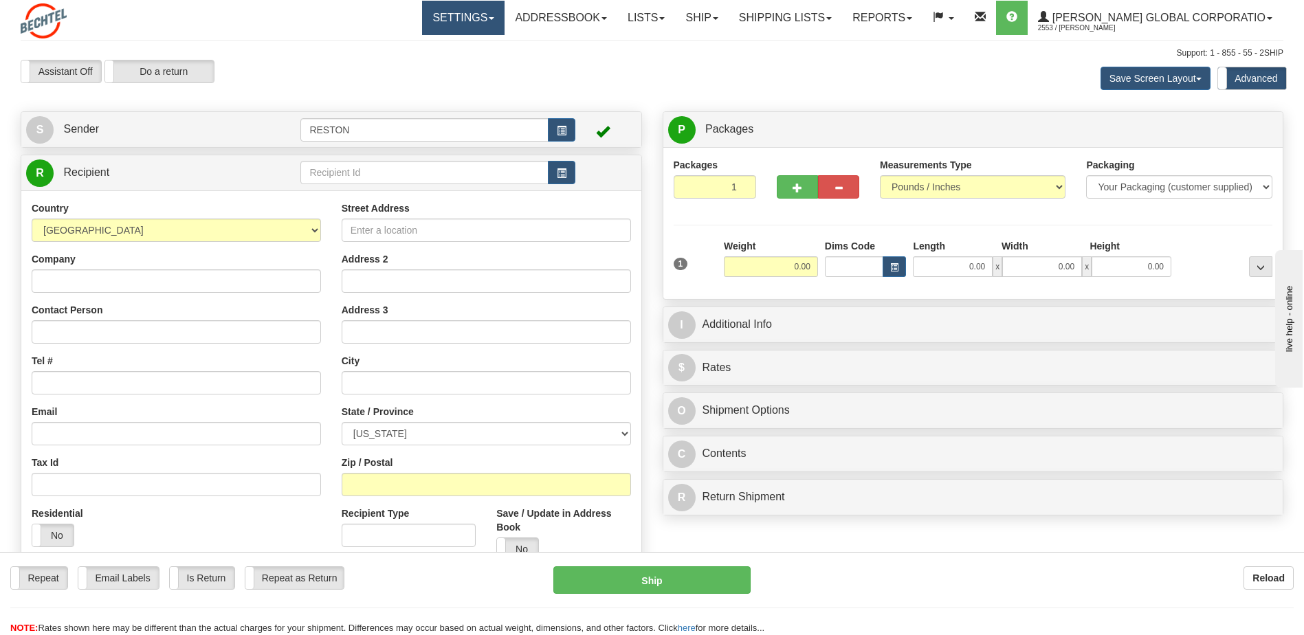
click at [505, 23] on link "Settings" at bounding box center [463, 18] width 82 height 34
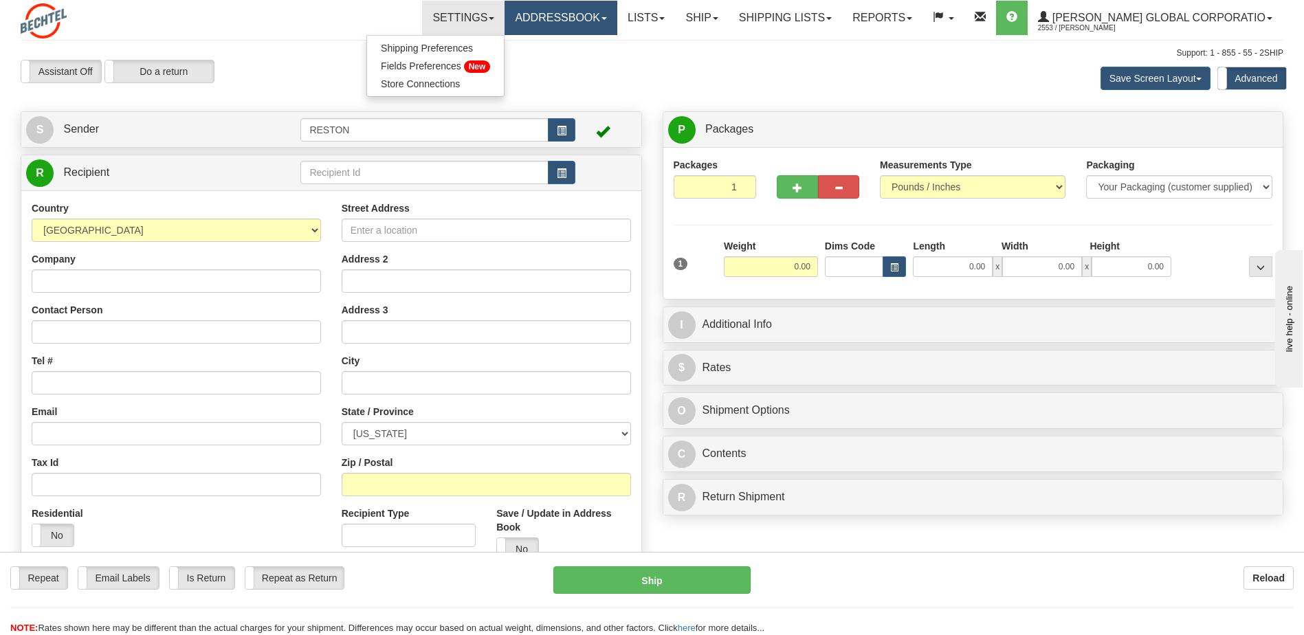
click at [599, 23] on link "Addressbook" at bounding box center [561, 18] width 113 height 34
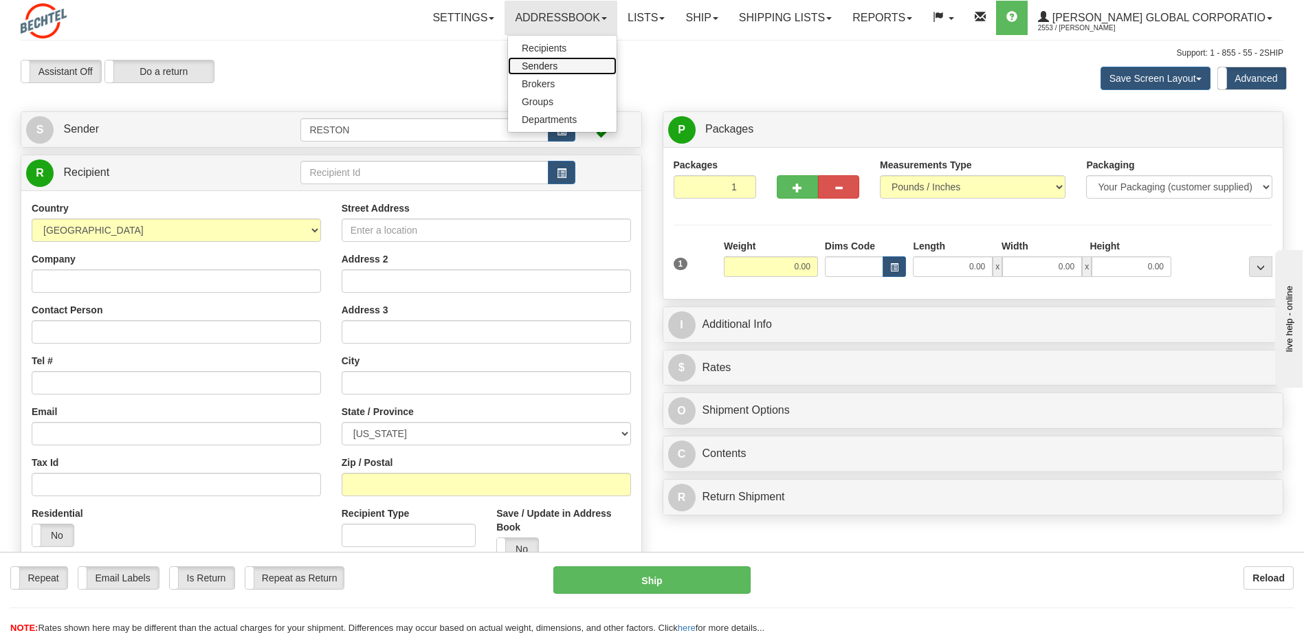
click at [557, 65] on span "Senders" at bounding box center [540, 65] width 36 height 11
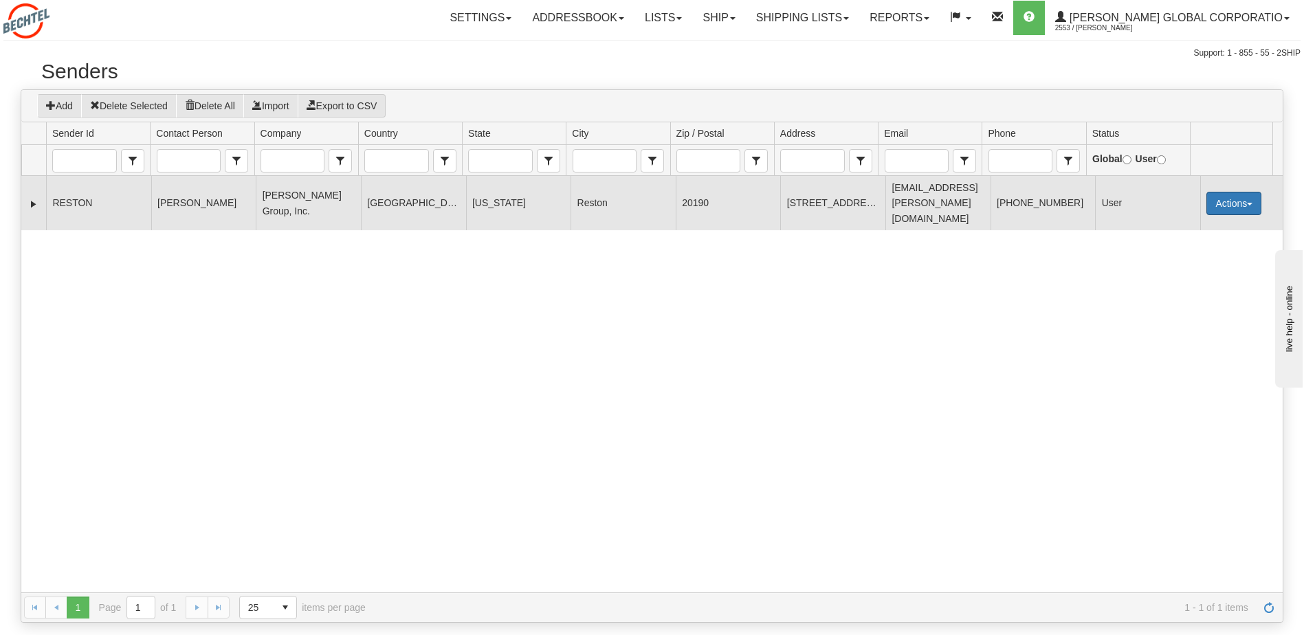
click at [1237, 195] on button "Actions" at bounding box center [1233, 203] width 55 height 23
click at [1190, 221] on link "Edit" at bounding box center [1206, 230] width 110 height 18
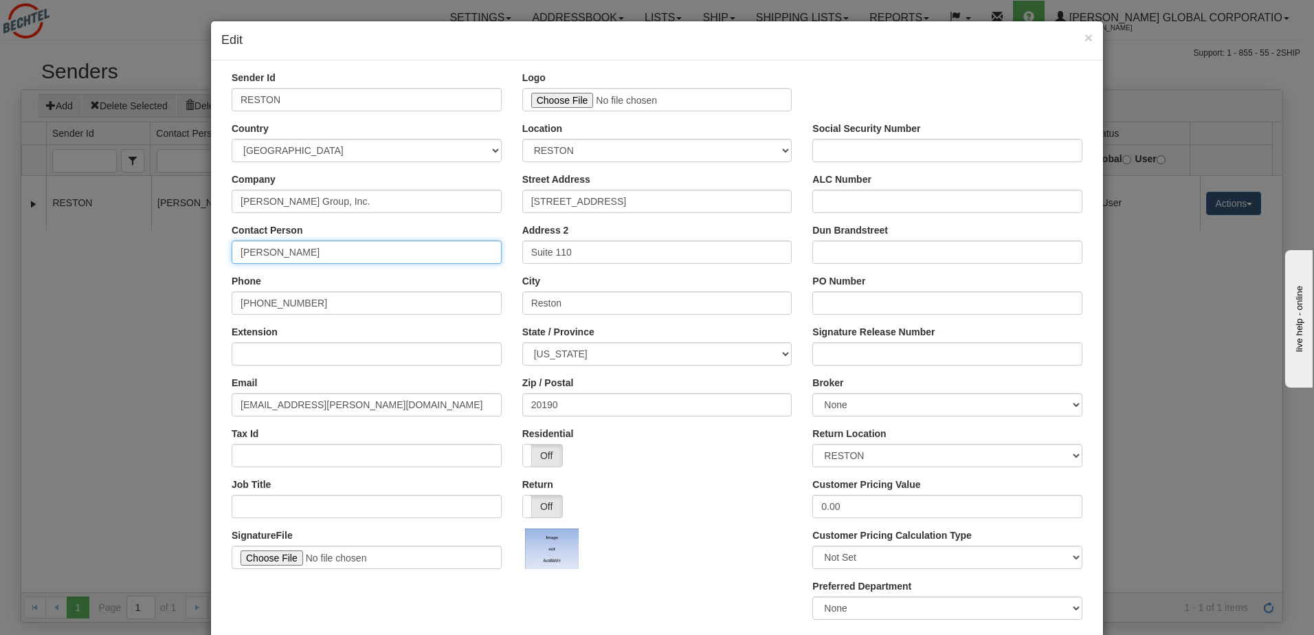
click at [313, 251] on input "[PERSON_NAME]" at bounding box center [367, 252] width 270 height 23
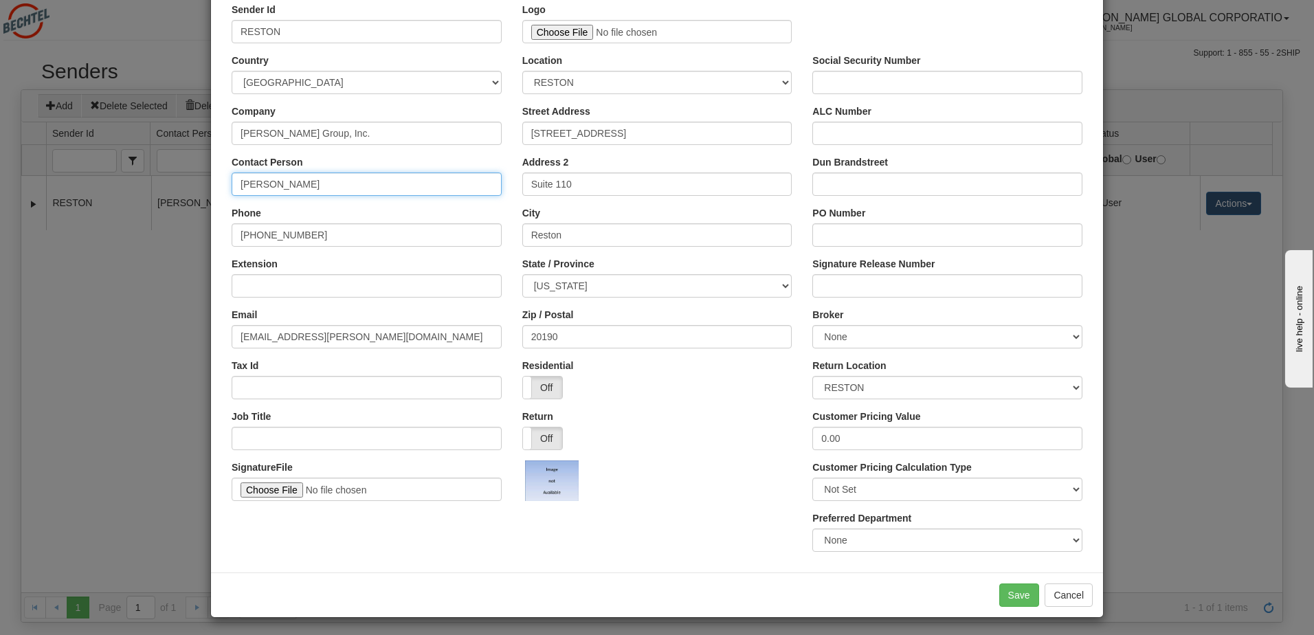
scroll to position [71, 0]
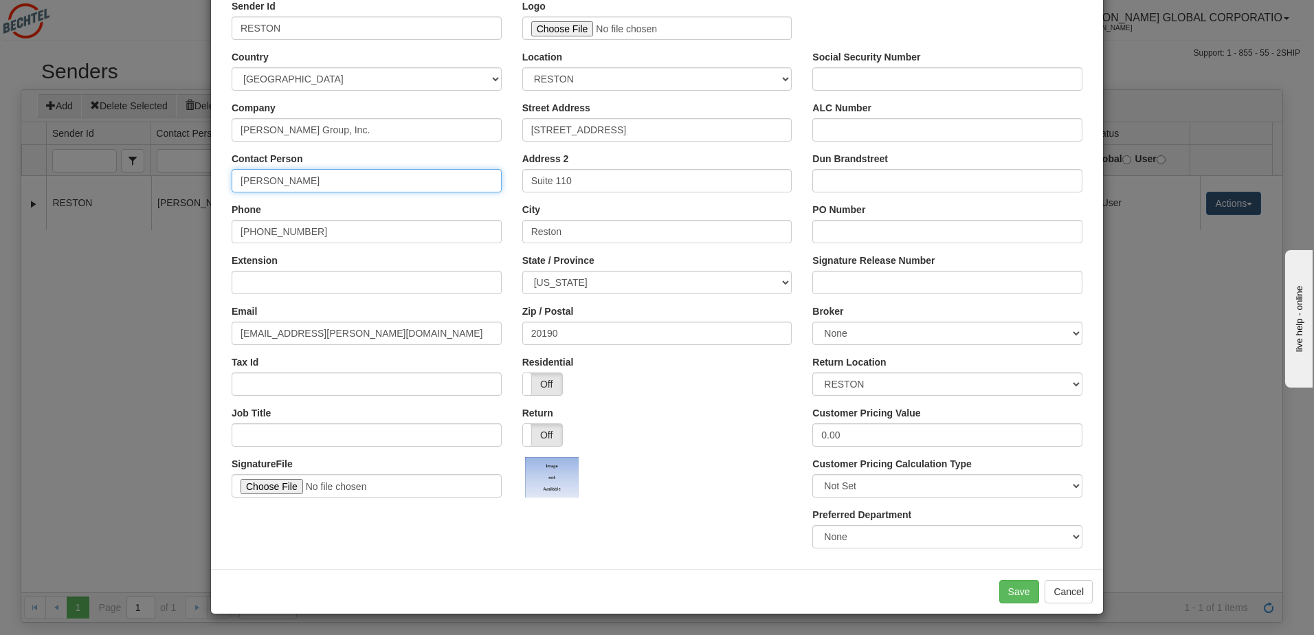
drag, startPoint x: 337, startPoint y: 182, endPoint x: 167, endPoint y: 170, distance: 170.2
click at [167, 170] on div "× Edit Sender Id RESTON Logo Logo size must be less than 50KB. Country AFGHANIS…" at bounding box center [657, 317] width 1314 height 635
type input "Scott Trammell"
click at [1009, 595] on button "Save" at bounding box center [1019, 591] width 40 height 23
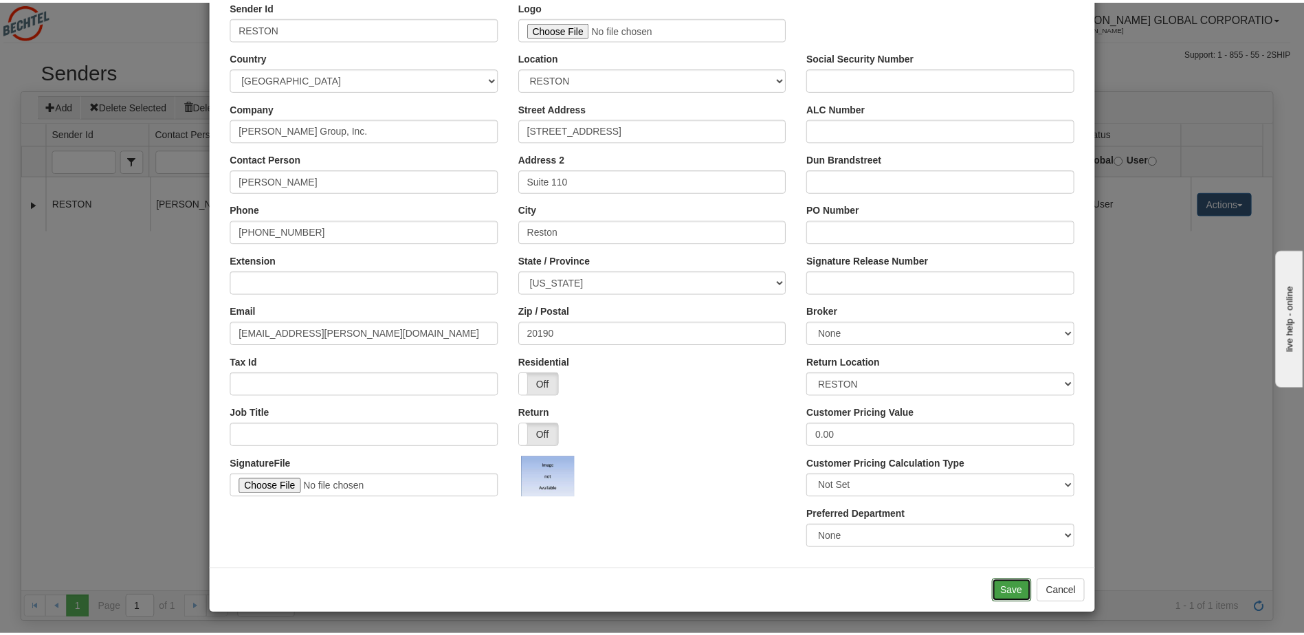
scroll to position [0, 0]
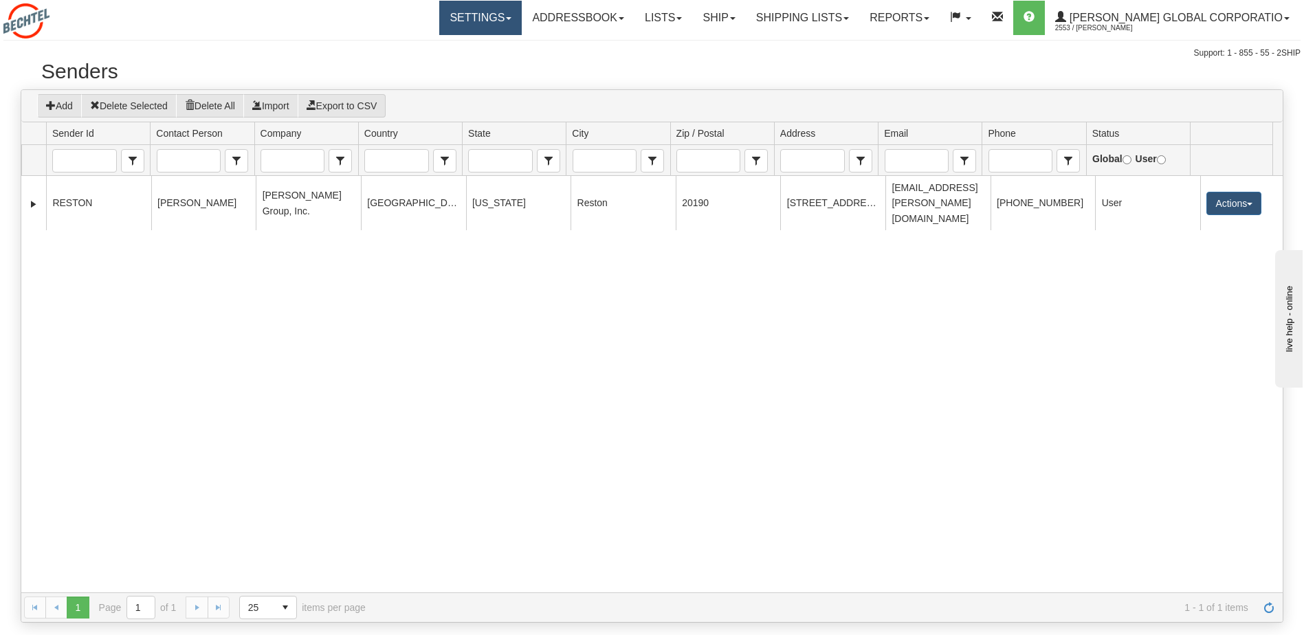
click at [522, 16] on link "Settings" at bounding box center [480, 18] width 82 height 34
click at [975, 278] on div "163556 RESTON Scott Trammell Bechtel Group, Inc. UNITED STATES VIRGINIA Reston …" at bounding box center [651, 384] width 1261 height 417
click at [745, 14] on link "Ship" at bounding box center [718, 18] width 53 height 34
click at [702, 47] on span "Ship Screen" at bounding box center [676, 48] width 52 height 11
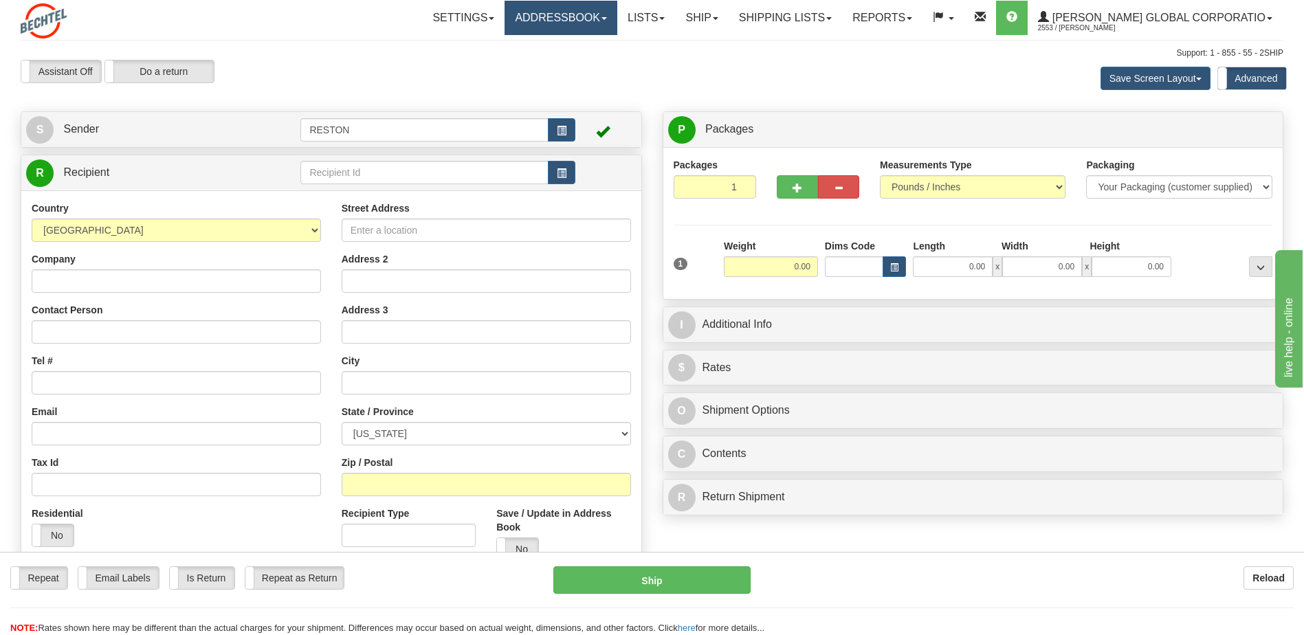
click at [617, 20] on link "Addressbook" at bounding box center [561, 18] width 113 height 34
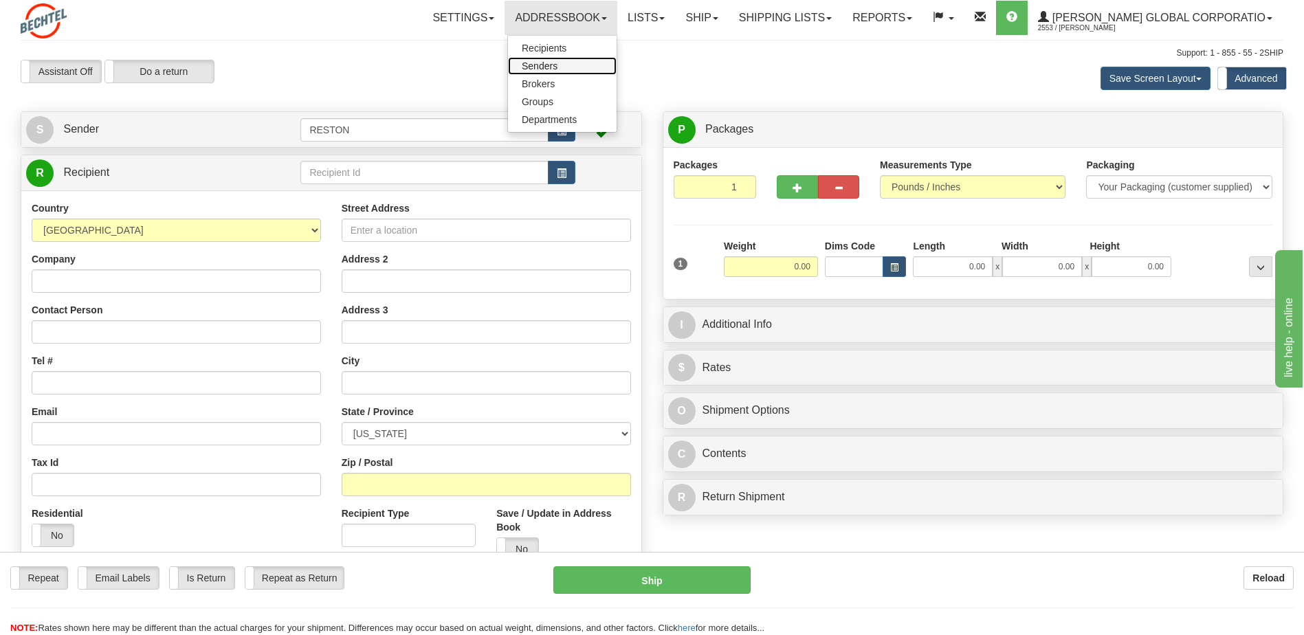
click at [557, 67] on span "Senders" at bounding box center [540, 65] width 36 height 11
